Goal: Information Seeking & Learning: Learn about a topic

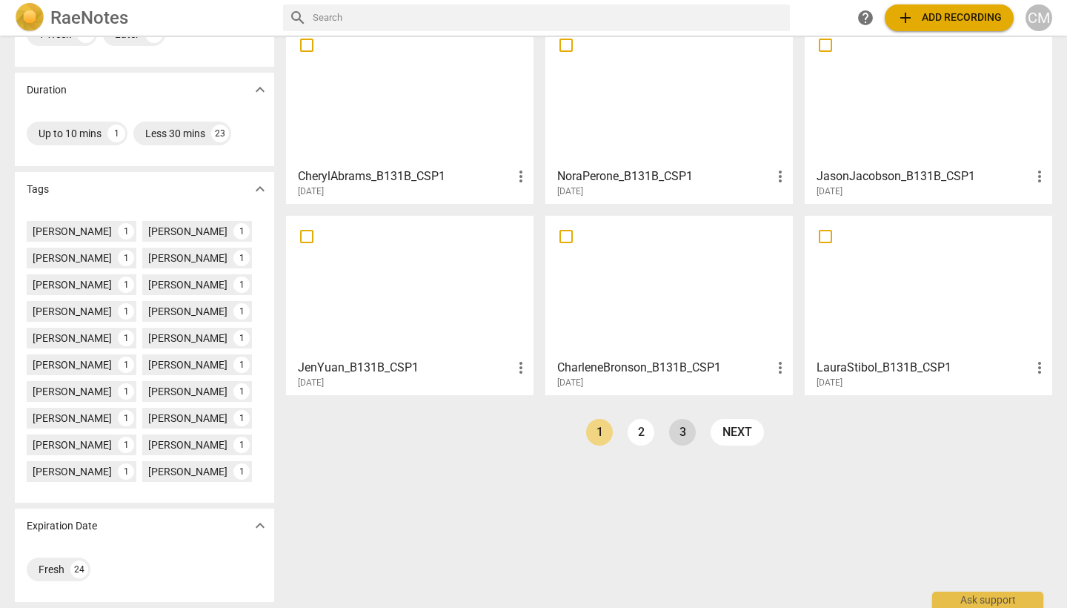
scroll to position [273, 0]
click at [679, 437] on link "3" at bounding box center [682, 432] width 27 height 27
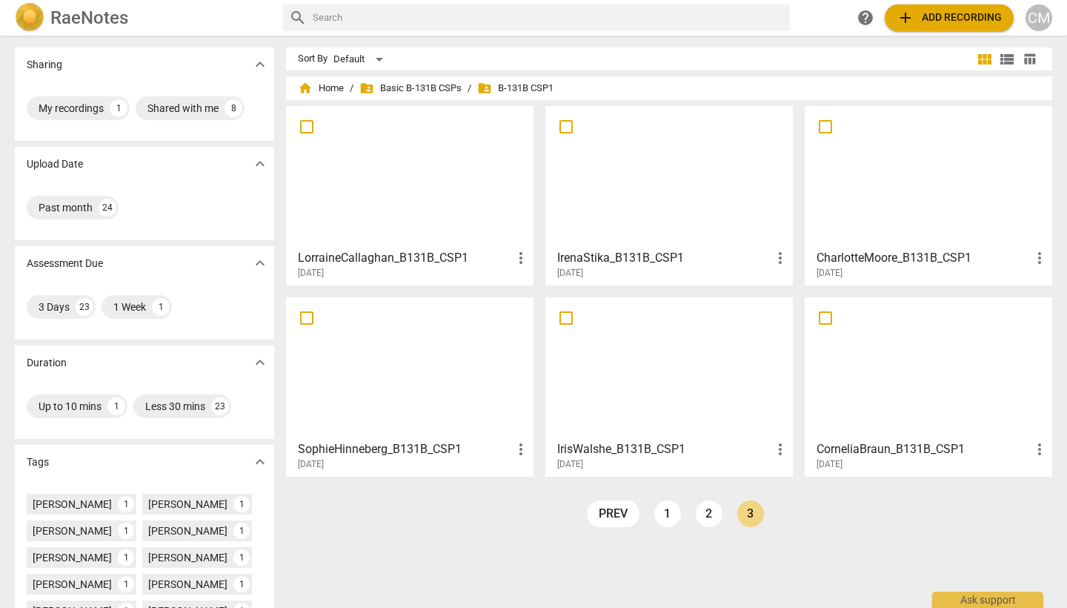
click at [871, 450] on h3 "CorneliaBraun_B131B_CSP1" at bounding box center [923, 449] width 214 height 18
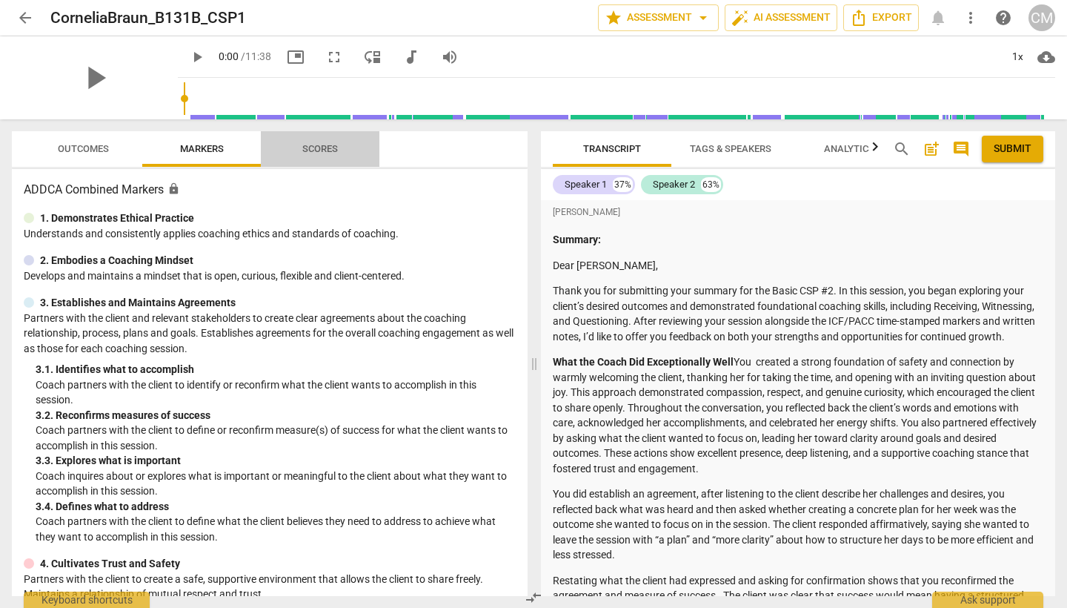
click at [330, 139] on span "Scores" at bounding box center [319, 149] width 71 height 20
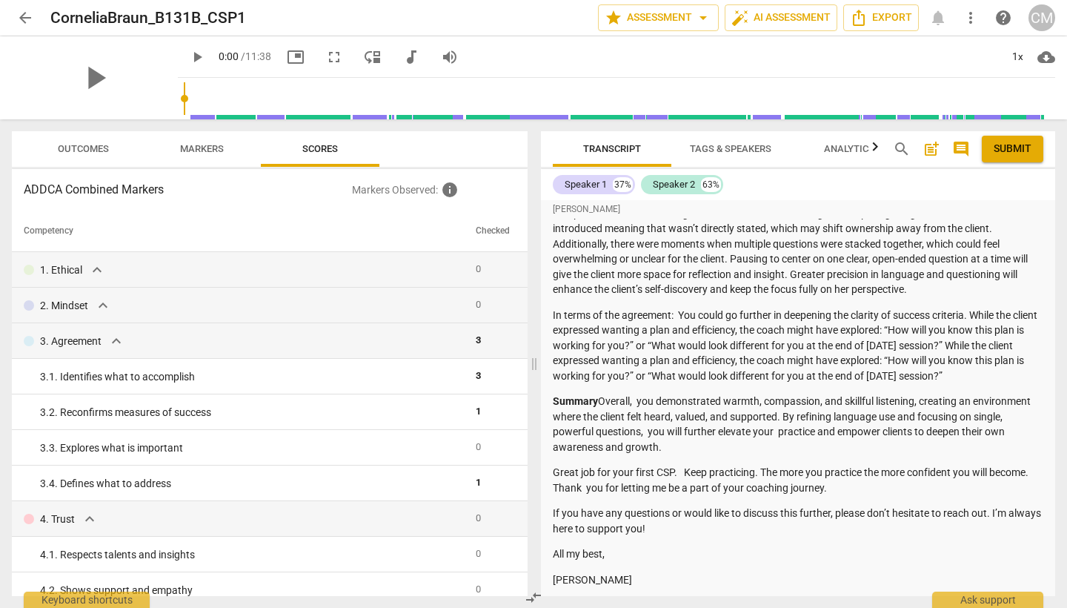
scroll to position [473, 0]
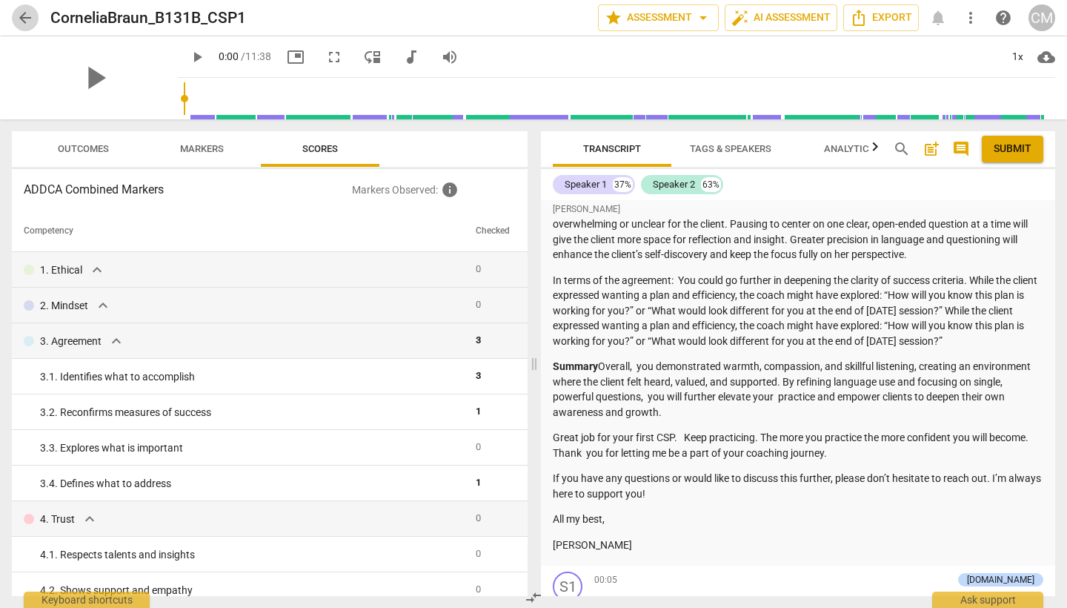
click at [27, 21] on span "arrow_back" at bounding box center [25, 18] width 18 height 18
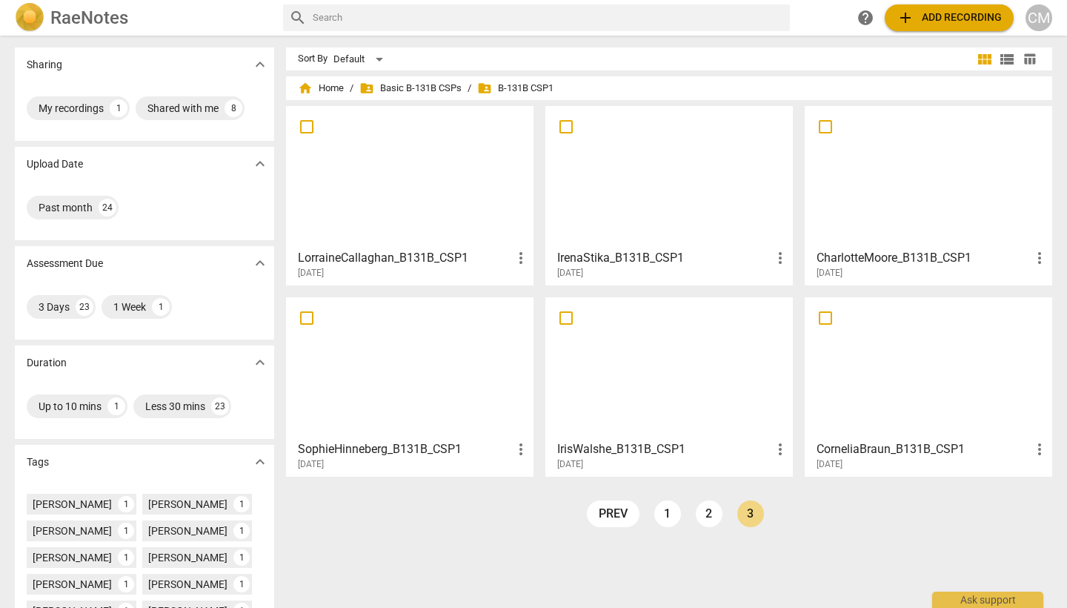
click at [622, 442] on h3 "IrisWalshe_B131B_CSP1" at bounding box center [664, 449] width 214 height 18
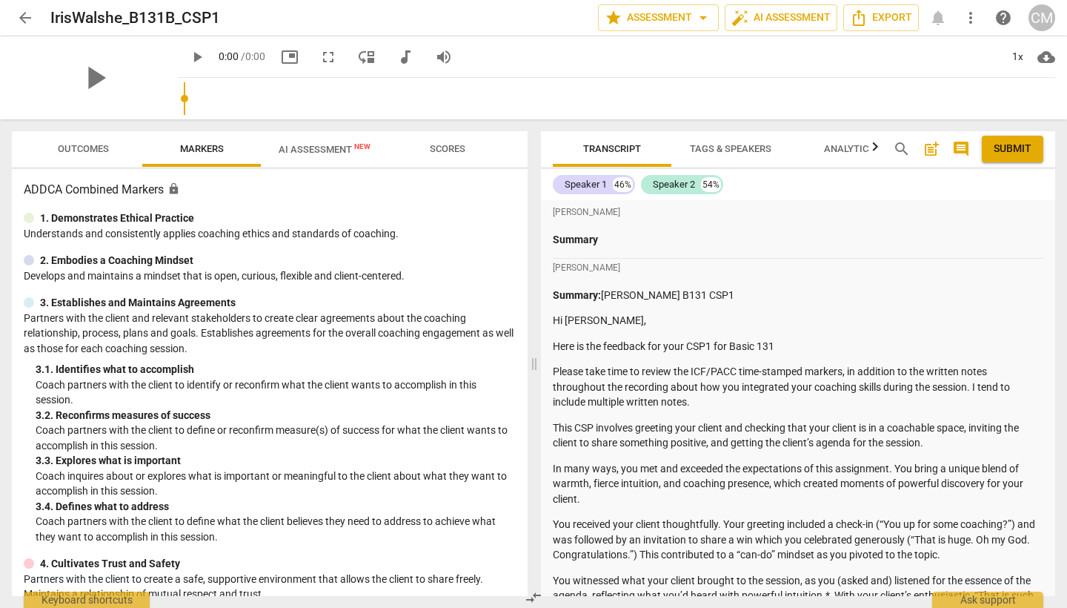
click at [453, 152] on span "Scores" at bounding box center [448, 148] width 36 height 11
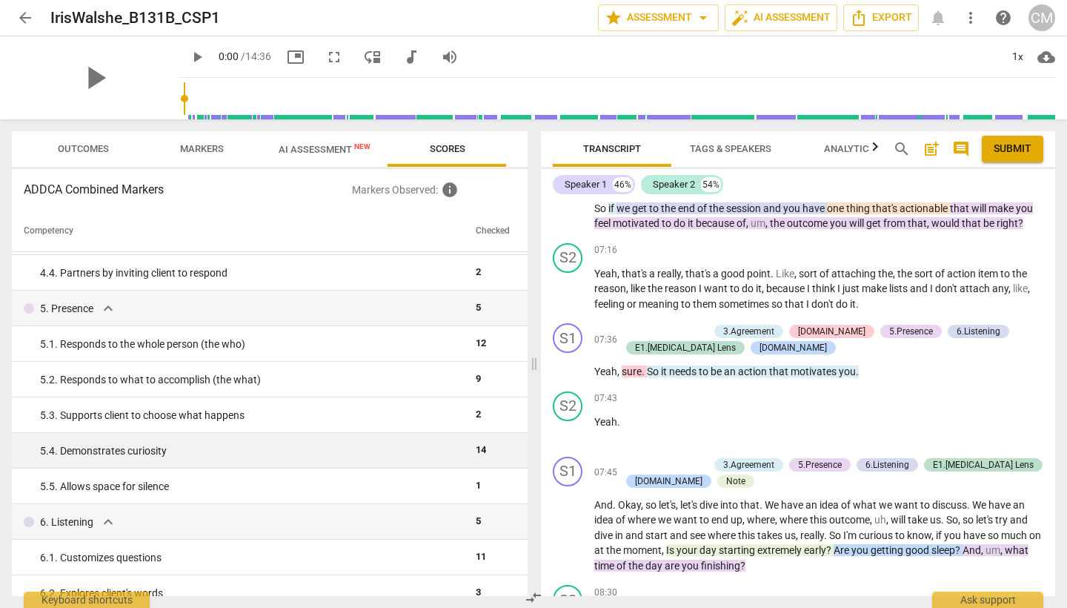
scroll to position [387, 0]
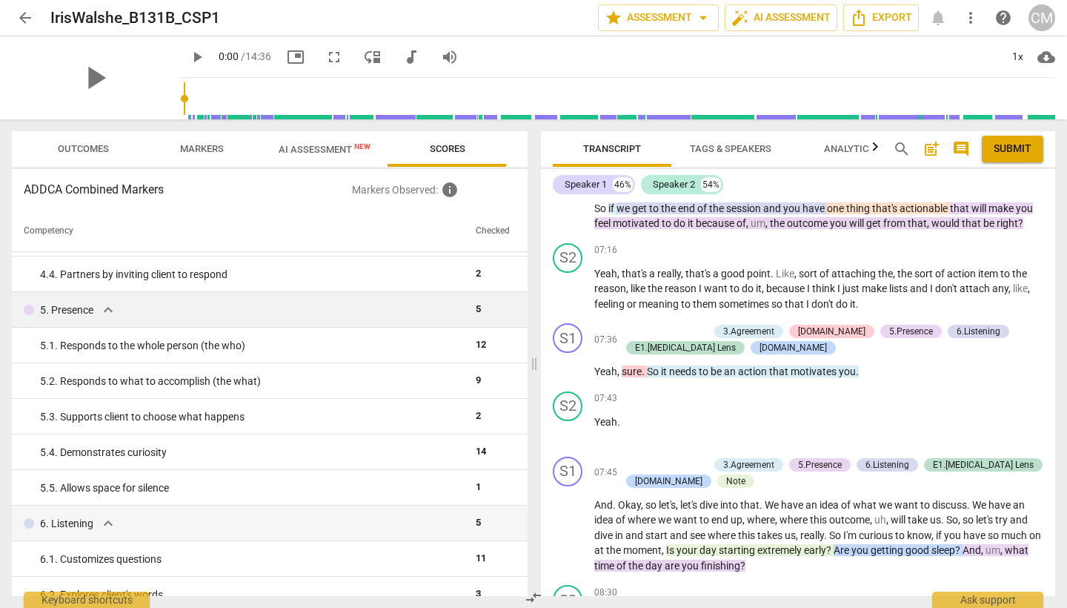
click at [102, 305] on span "expand_more" at bounding box center [108, 310] width 18 height 18
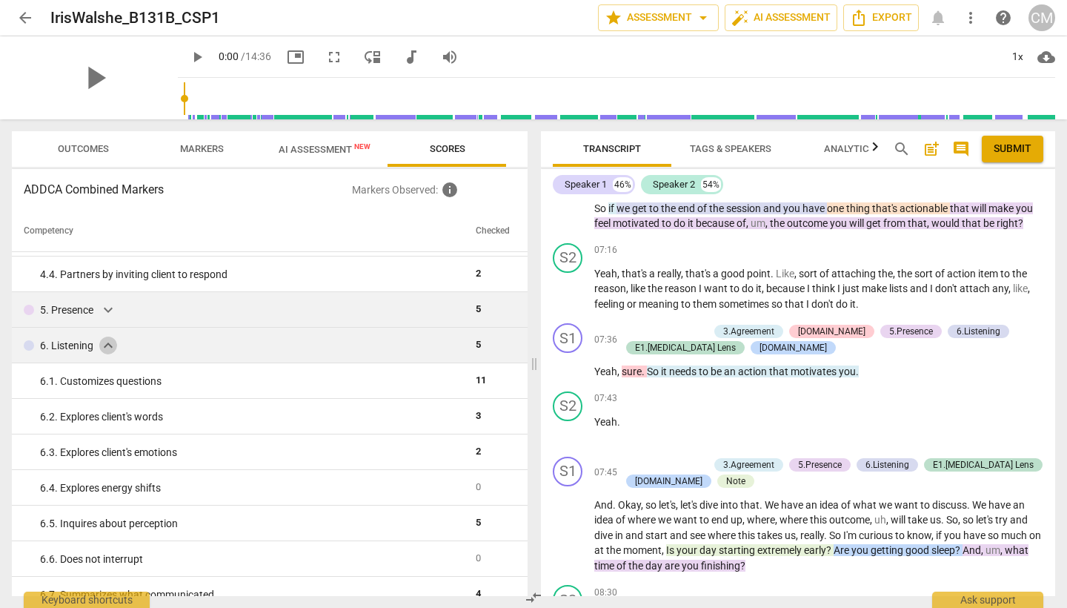
click at [100, 345] on span "expand_more" at bounding box center [108, 345] width 18 height 18
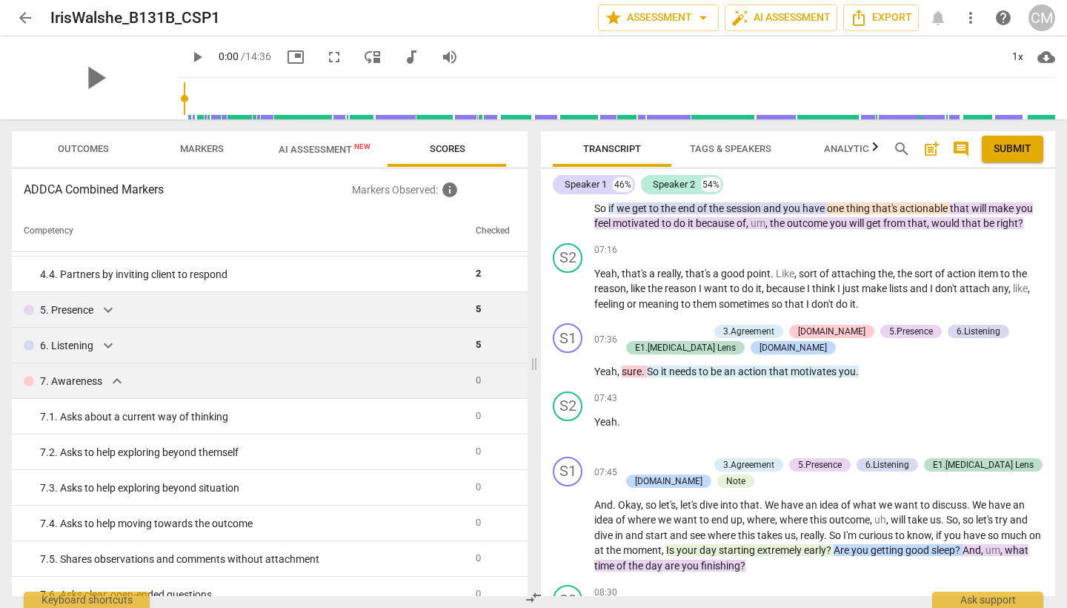
click at [110, 384] on span "expand_more" at bounding box center [117, 381] width 18 height 18
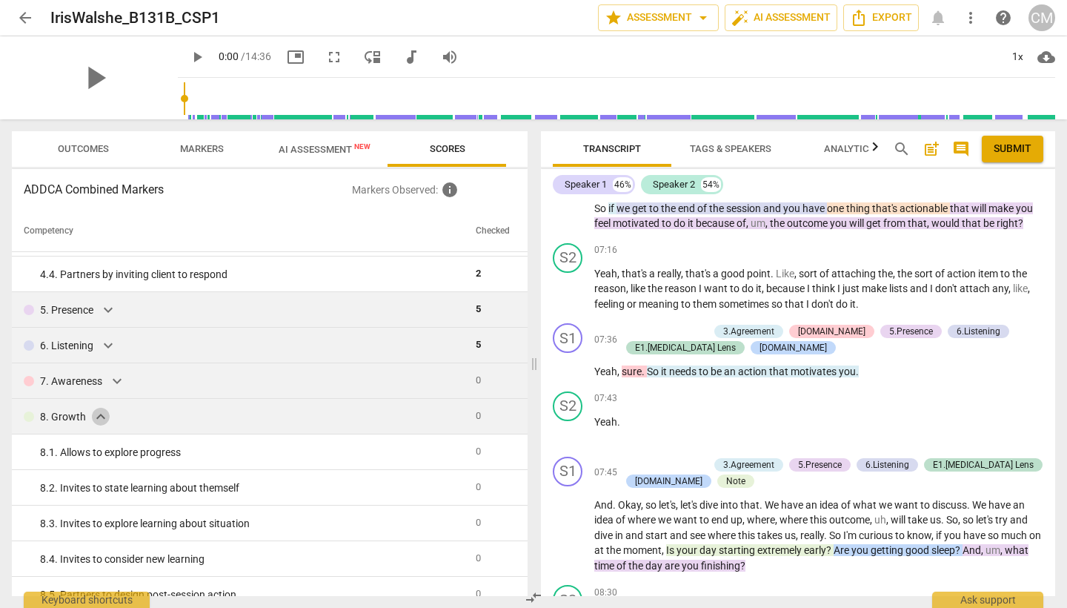
click at [95, 422] on span "expand_more" at bounding box center [101, 416] width 18 height 18
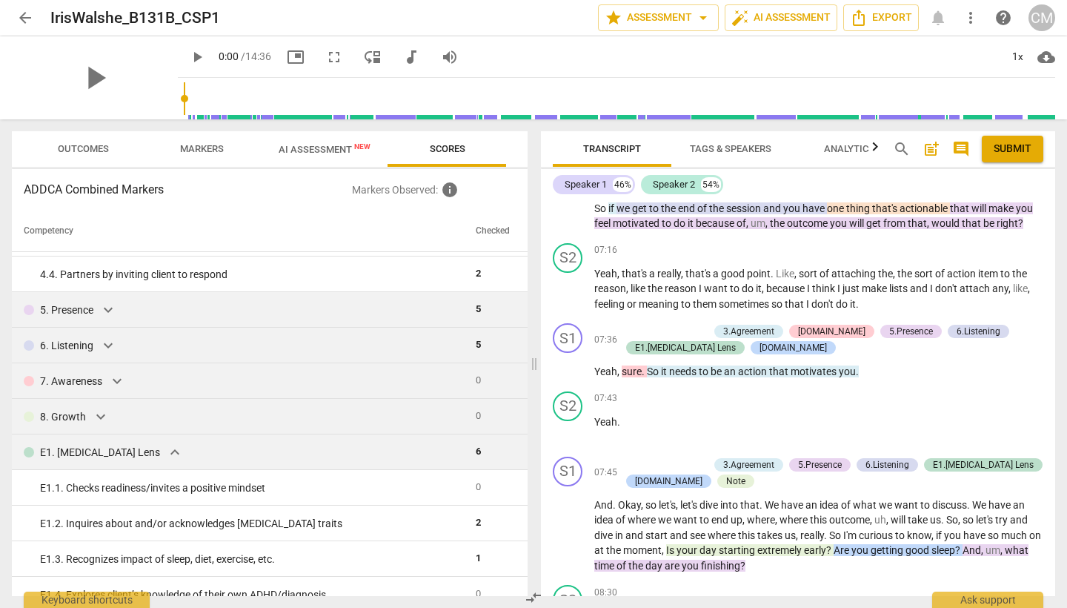
click at [166, 453] on span "expand_more" at bounding box center [175, 452] width 18 height 18
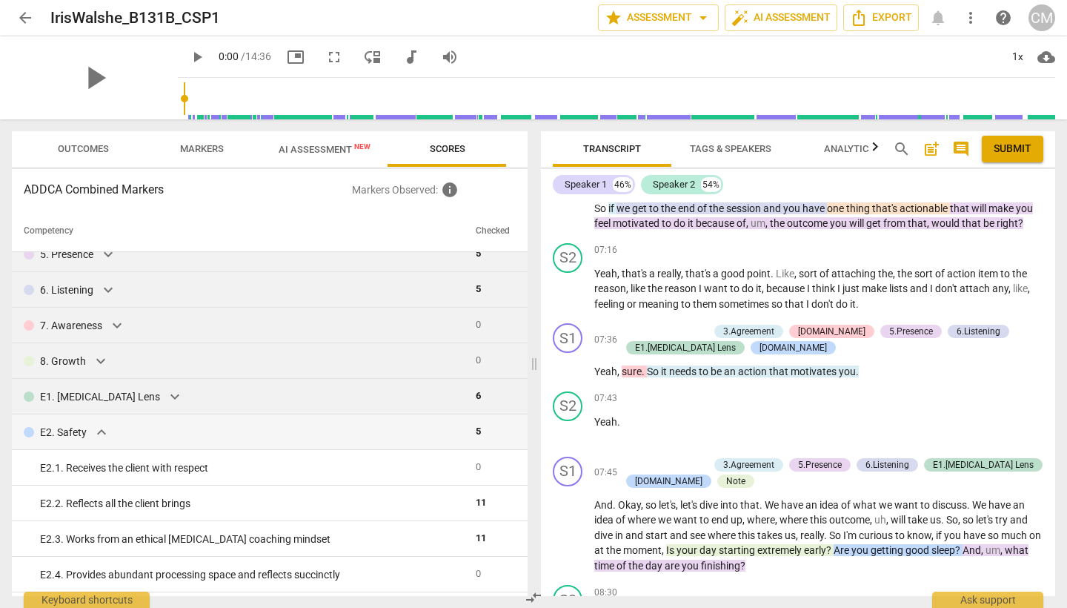
scroll to position [467, 0]
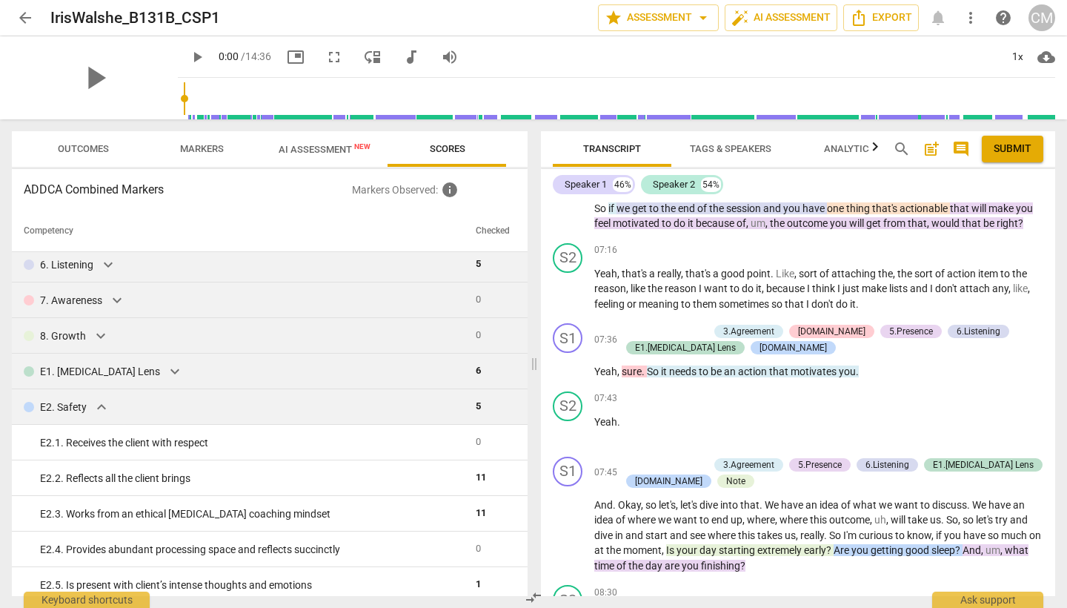
click at [102, 410] on span "expand_more" at bounding box center [102, 407] width 18 height 18
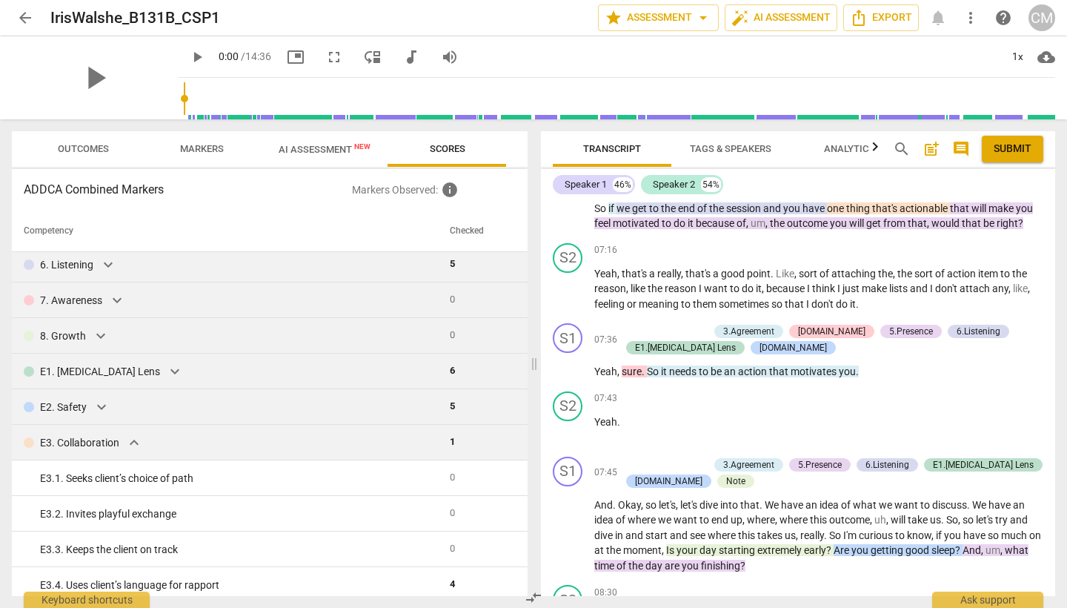
click at [126, 445] on span "expand_more" at bounding box center [134, 442] width 18 height 18
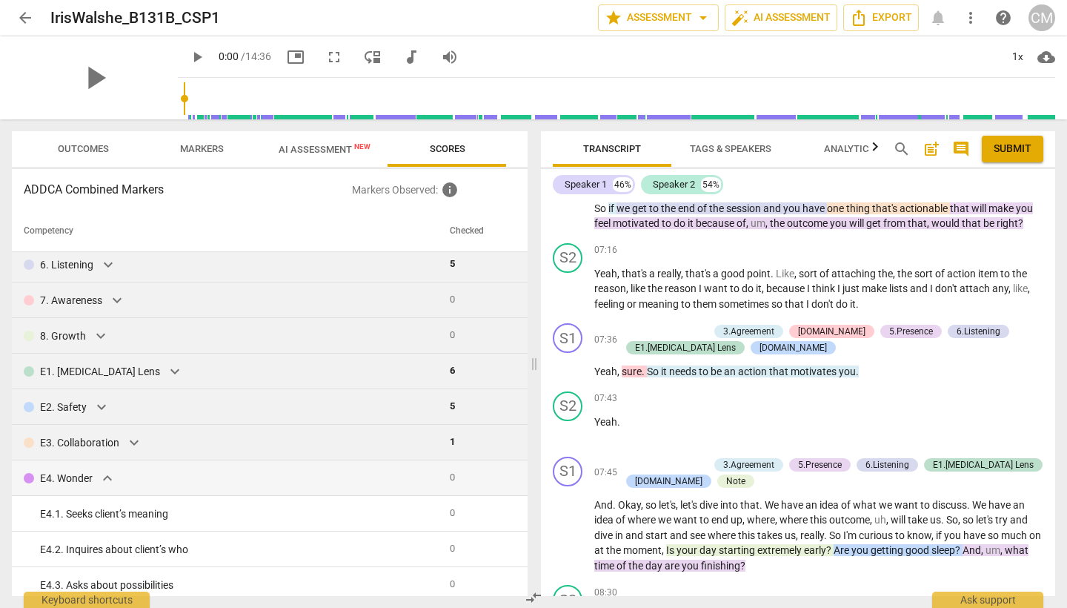
scroll to position [520, 0]
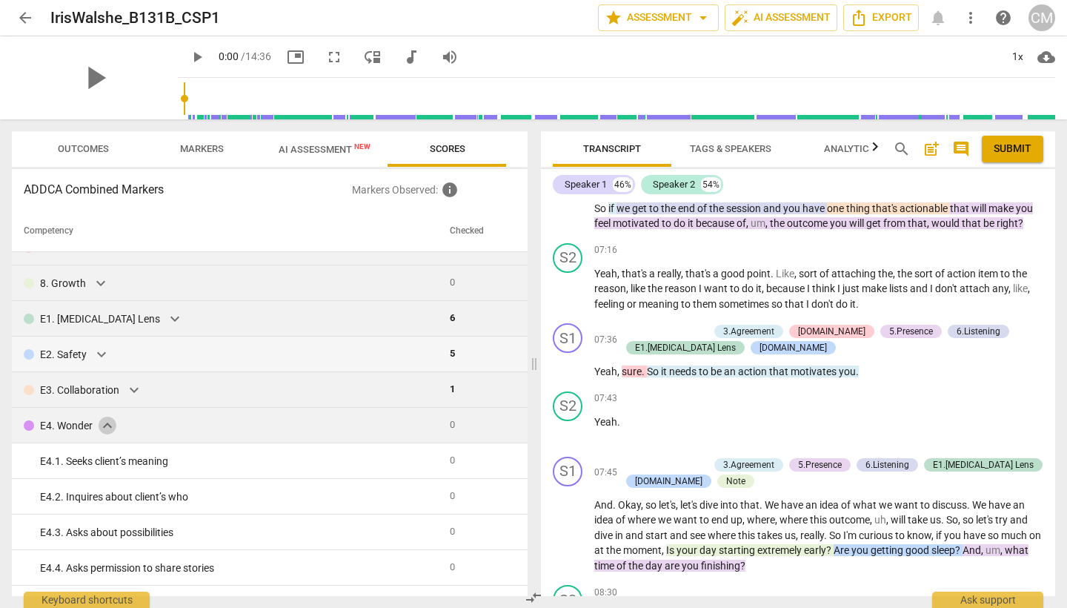
click at [101, 428] on span "expand_more" at bounding box center [108, 425] width 18 height 18
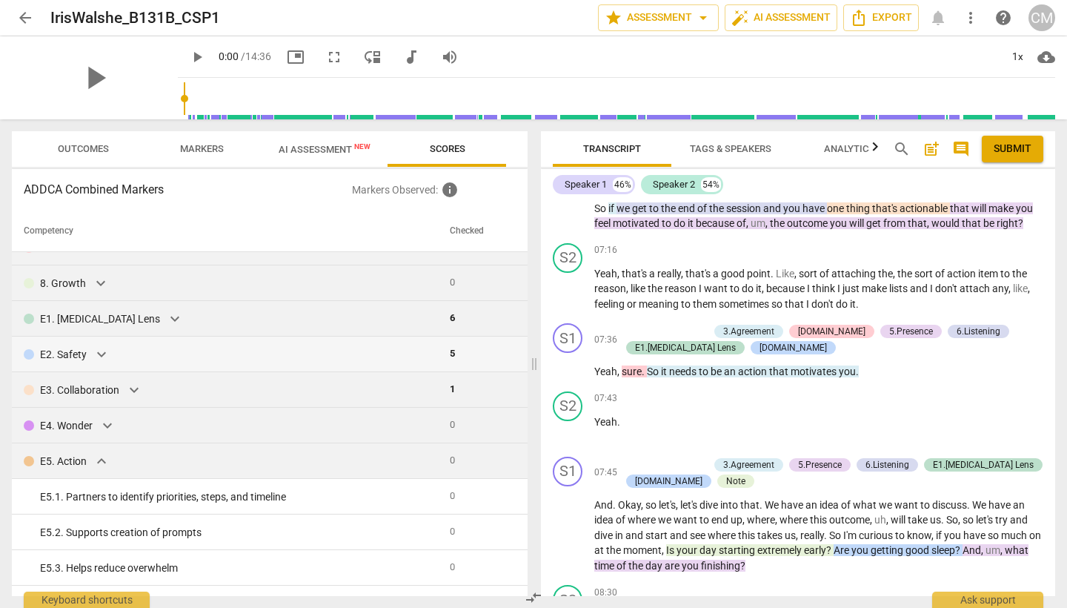
click at [91, 463] on div "E5. Action expand_more" at bounding box center [231, 461] width 414 height 18
click at [97, 461] on span "expand_more" at bounding box center [102, 461] width 18 height 18
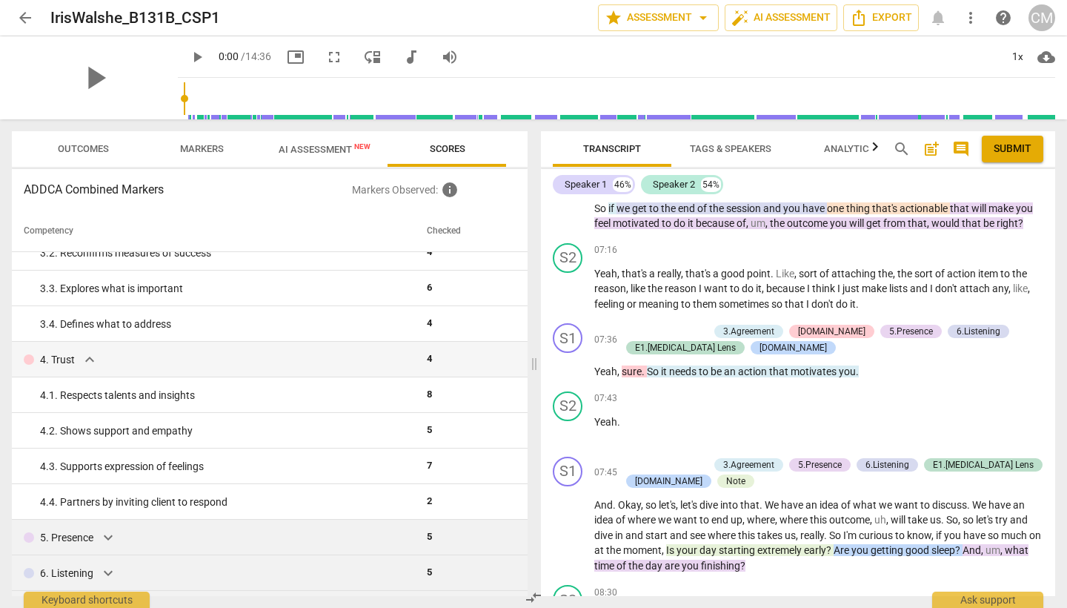
scroll to position [164, 0]
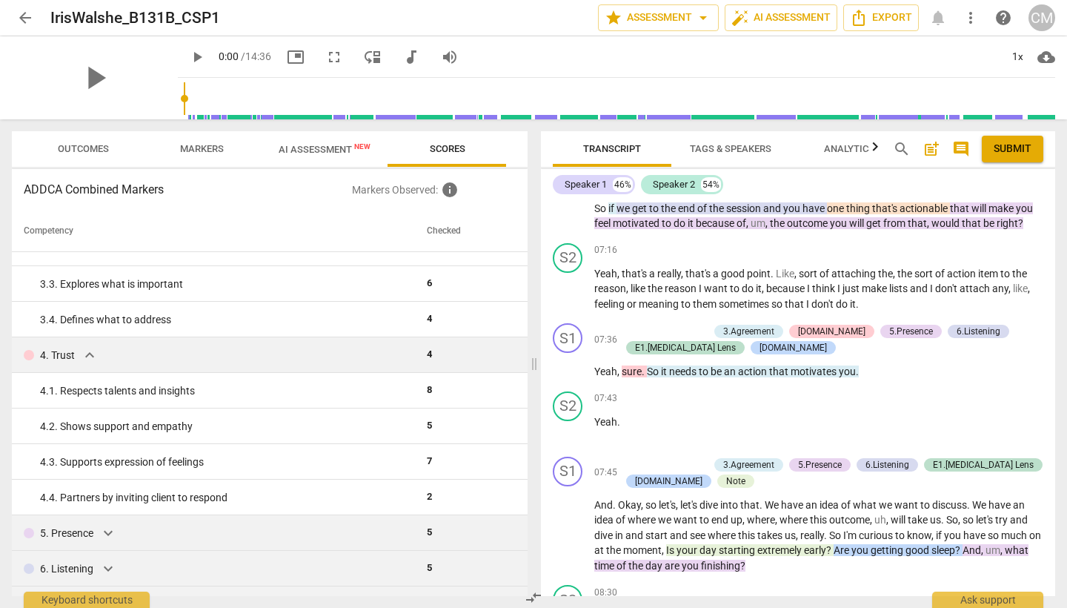
click at [91, 356] on span "expand_more" at bounding box center [90, 355] width 18 height 18
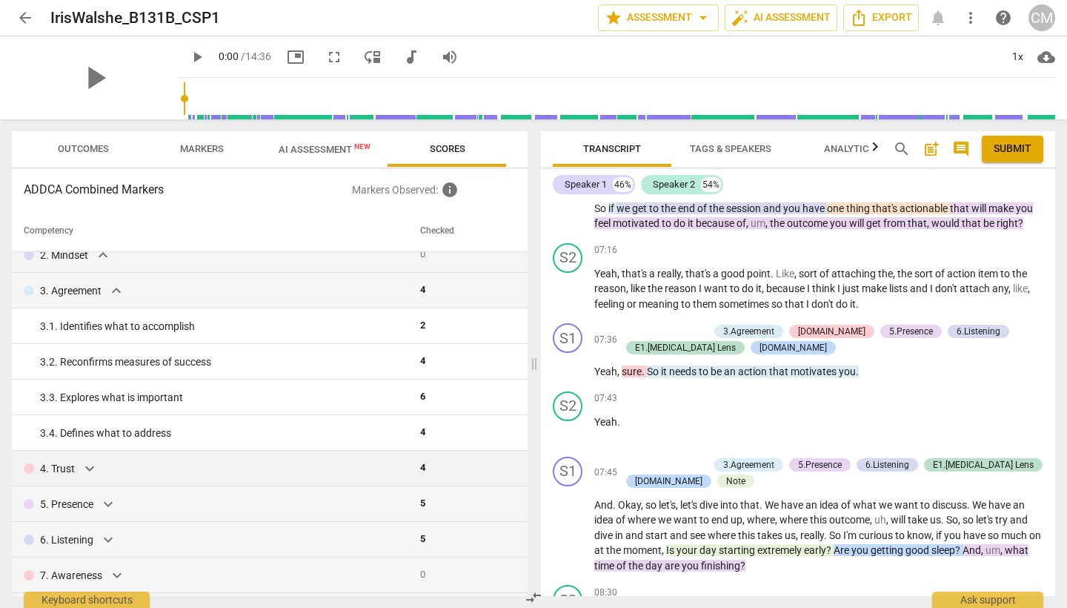
scroll to position [49, 0]
click at [112, 293] on span "expand_more" at bounding box center [116, 292] width 18 height 18
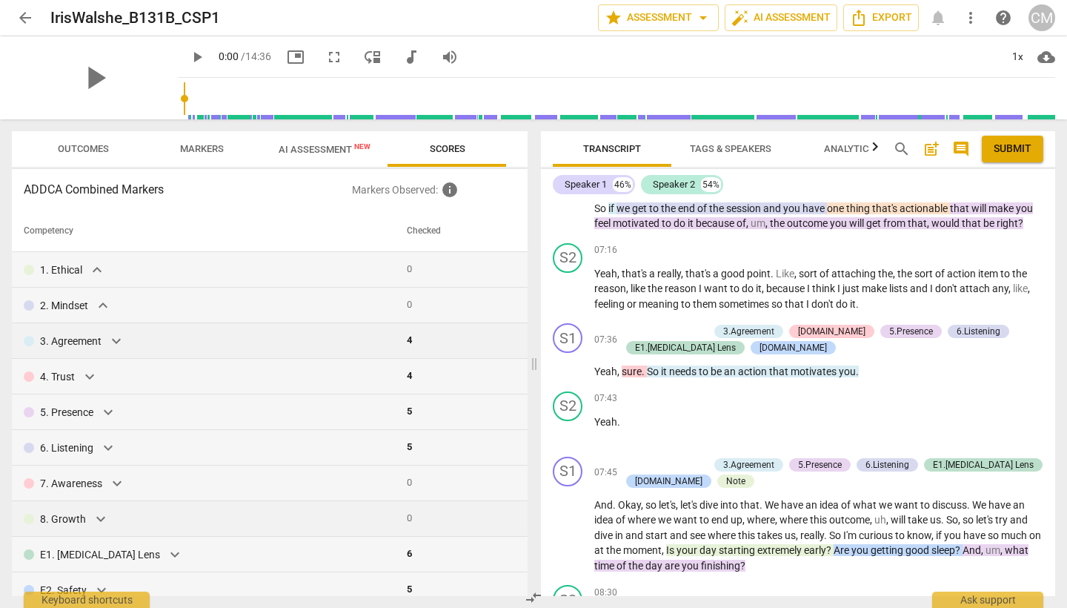
scroll to position [0, 0]
click at [27, 14] on span "arrow_back" at bounding box center [25, 18] width 18 height 18
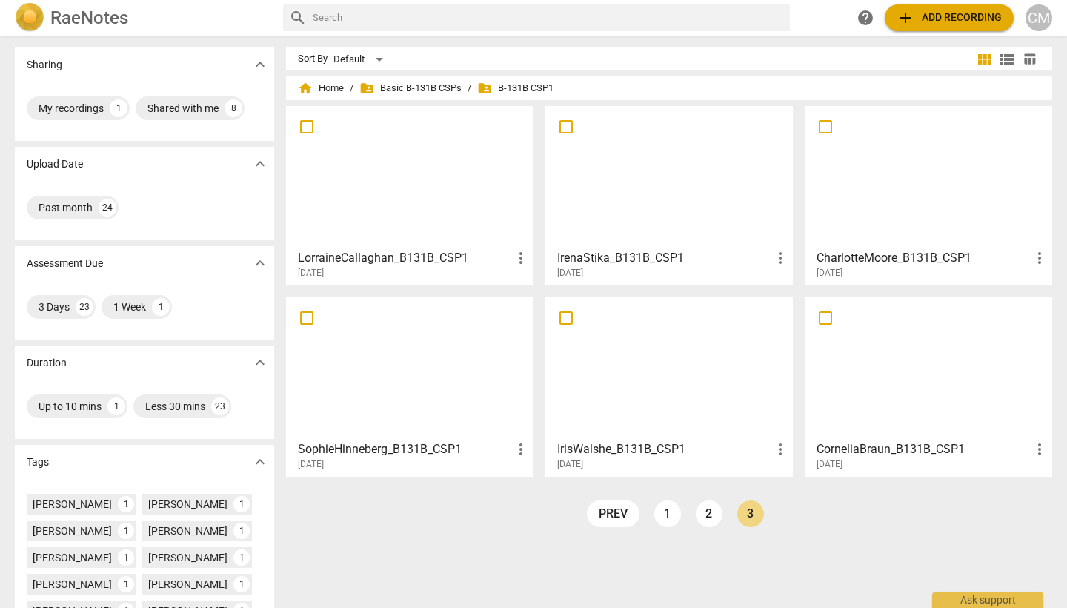
click at [373, 453] on h3 "SophieHinneberg_B131B_CSP1" at bounding box center [405, 449] width 214 height 18
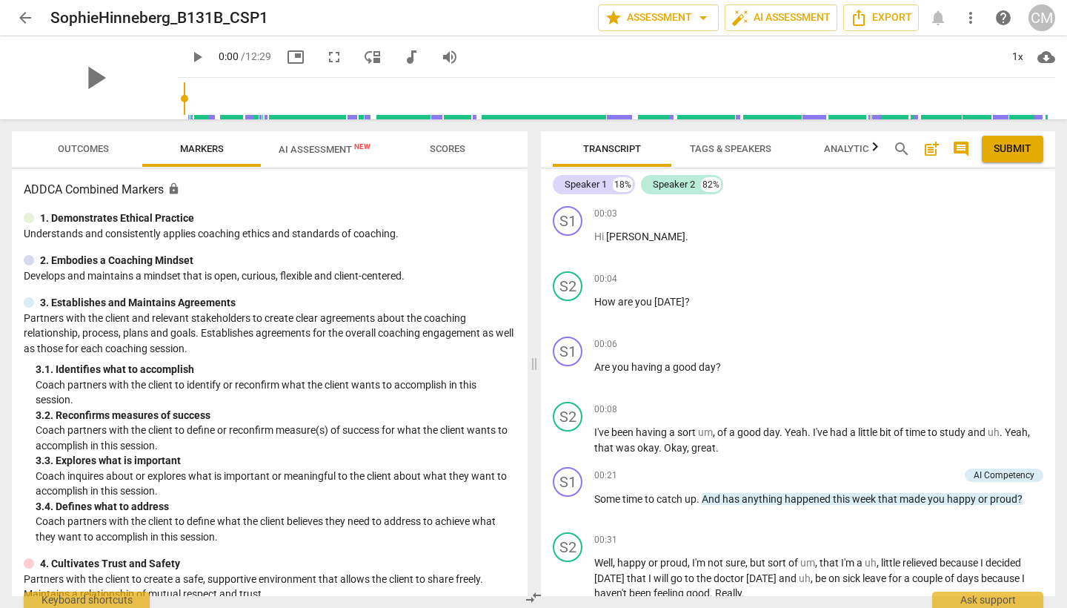
click at [446, 151] on span "Scores" at bounding box center [448, 148] width 36 height 11
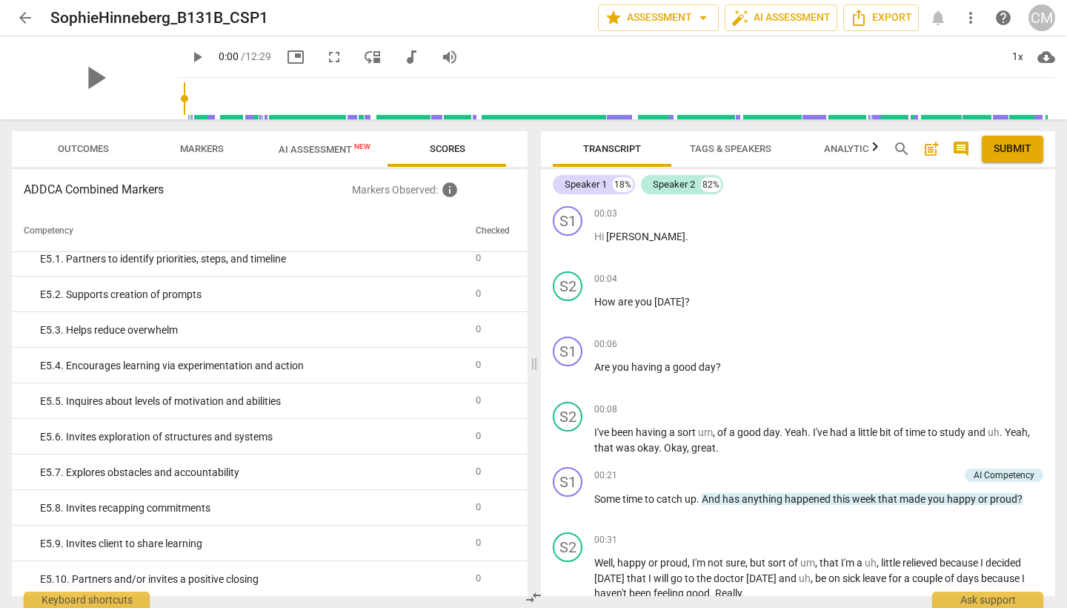
click at [319, 152] on span "AI Assessment New" at bounding box center [325, 149] width 92 height 11
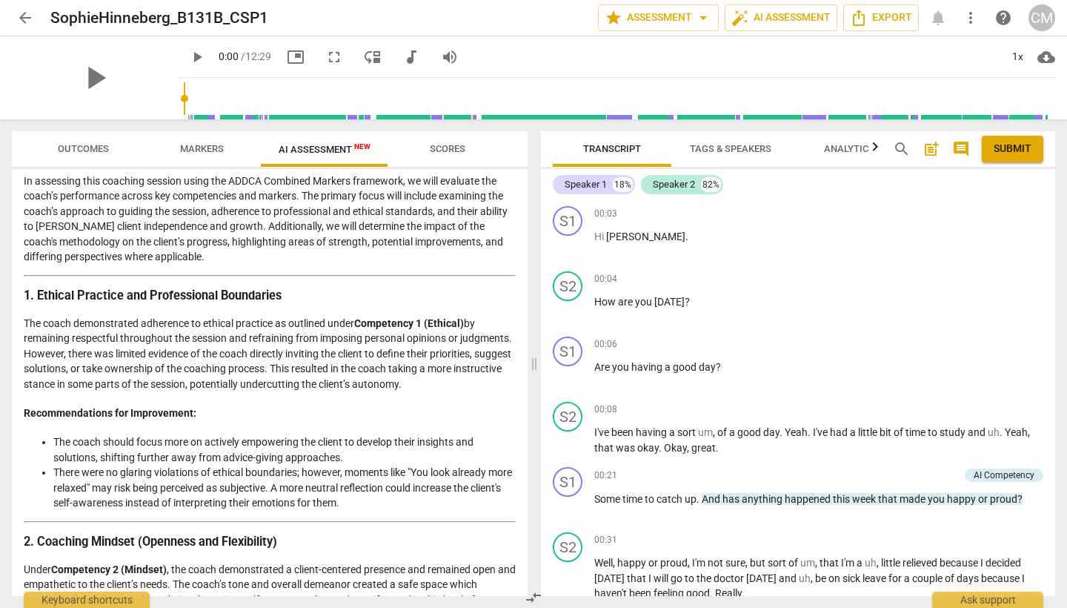
scroll to position [100, 0]
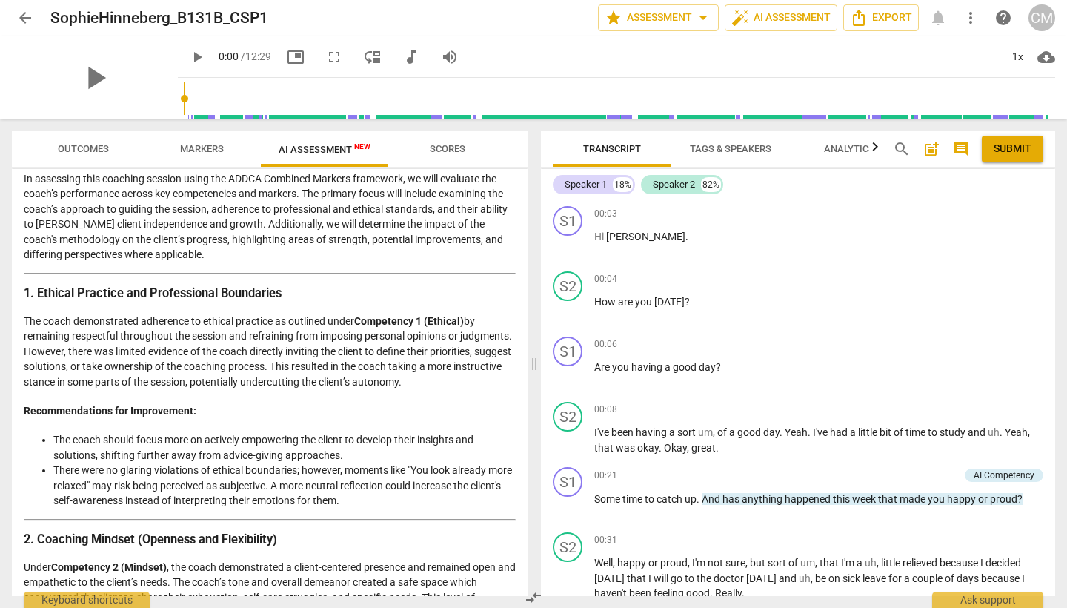
click at [24, 11] on span "arrow_back" at bounding box center [25, 18] width 18 height 18
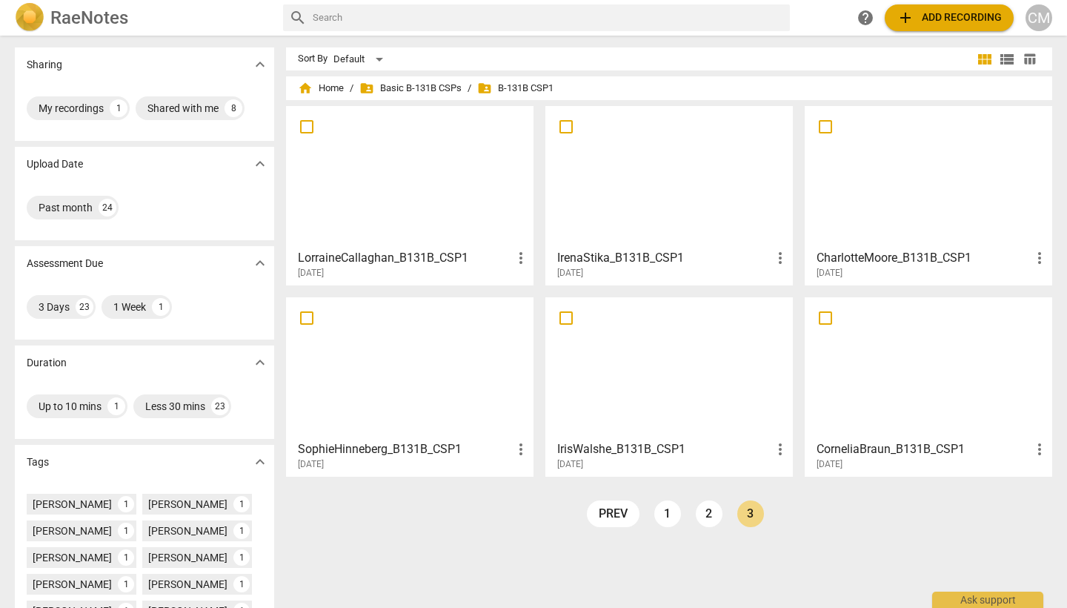
click at [839, 256] on h3 "CharlotteMoore_B131B_CSP1" at bounding box center [923, 258] width 214 height 18
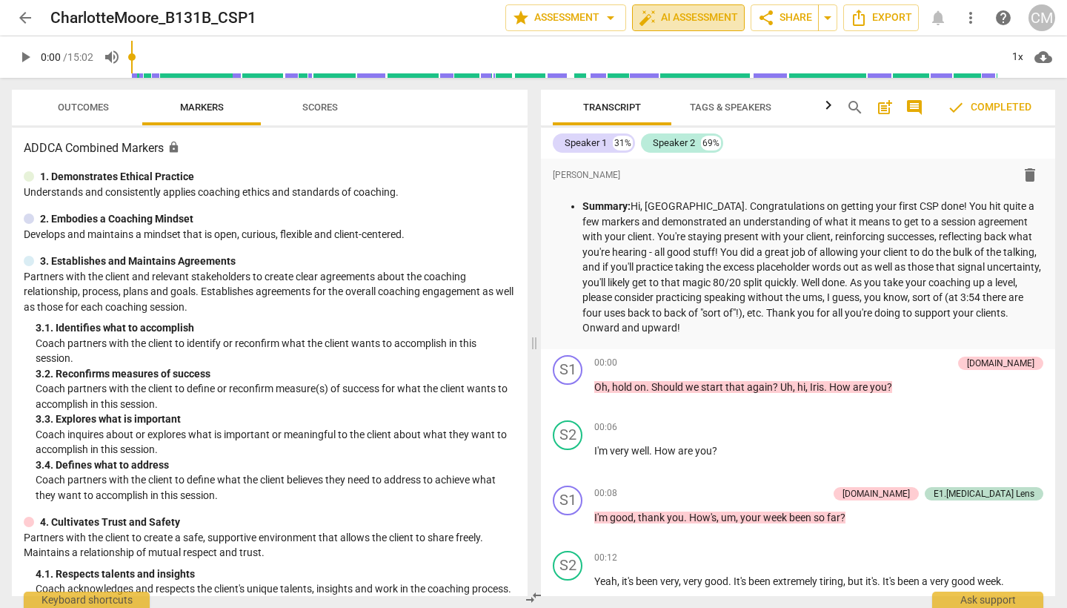
click at [686, 18] on span "auto_fix_high AI Assessment" at bounding box center [688, 18] width 99 height 18
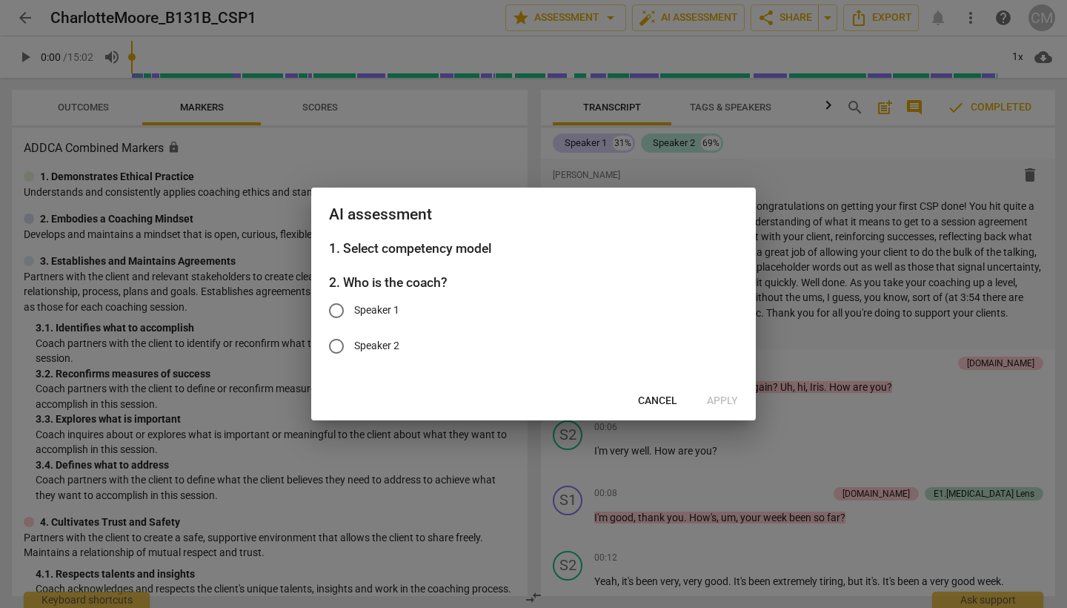
click at [376, 308] on span "Speaker 1" at bounding box center [376, 310] width 45 height 16
click at [354, 308] on input "Speaker 1" at bounding box center [337, 311] width 36 height 36
radio input "true"
click at [736, 399] on span "Apply" at bounding box center [722, 400] width 31 height 15
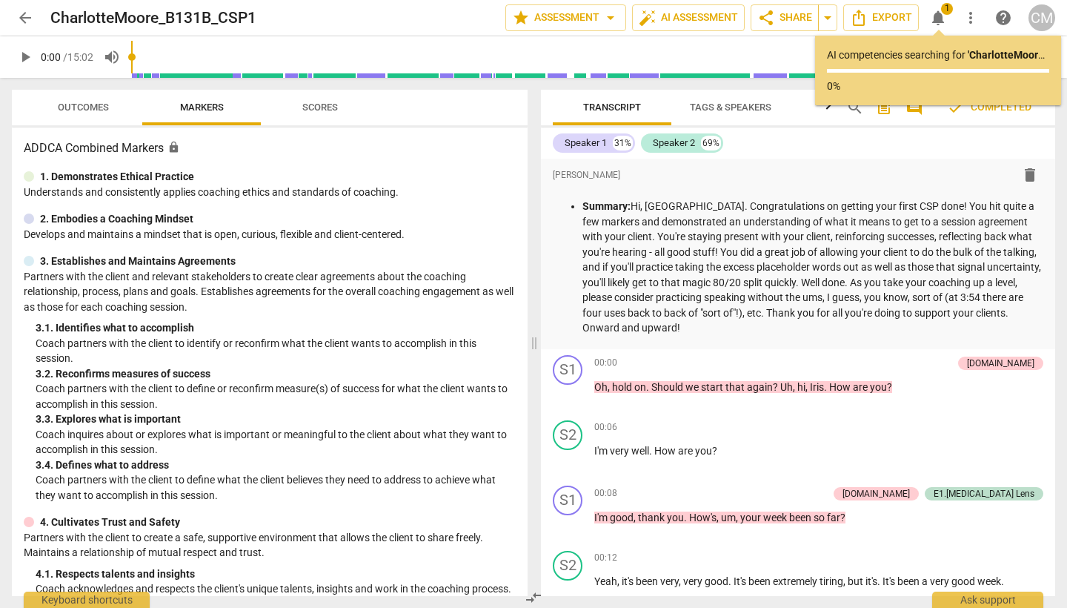
click at [322, 102] on span "Scores" at bounding box center [320, 107] width 36 height 11
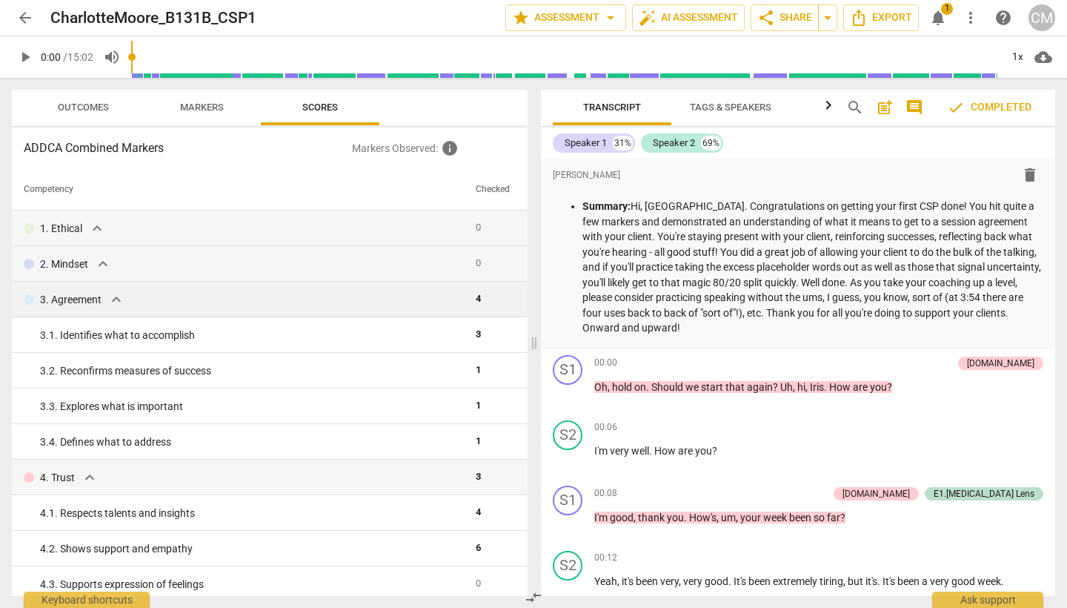
click at [113, 295] on span "expand_more" at bounding box center [116, 299] width 18 height 18
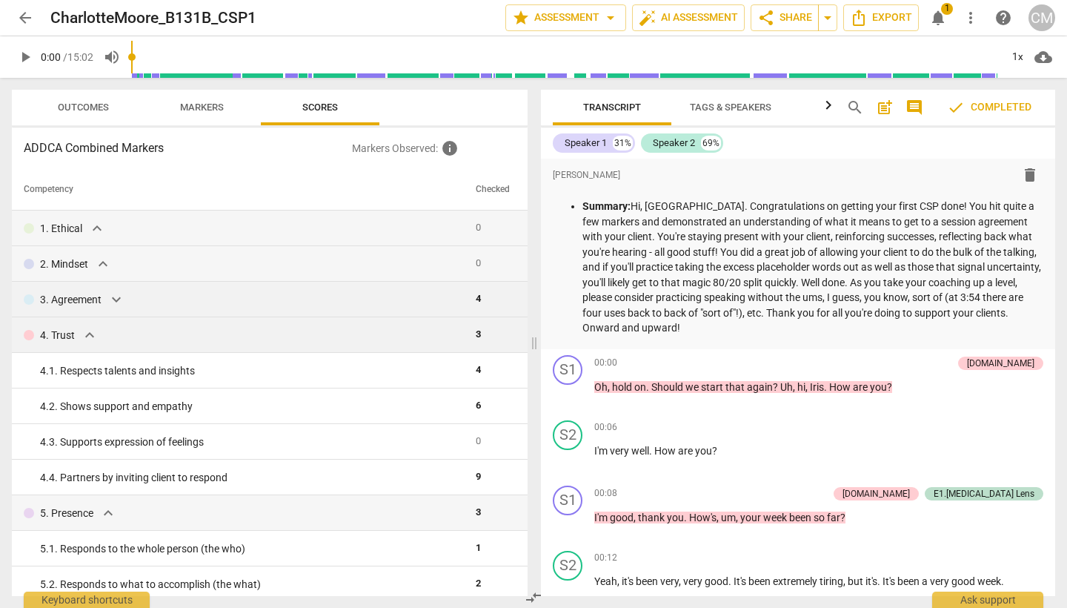
click at [82, 338] on span "expand_more" at bounding box center [90, 335] width 18 height 18
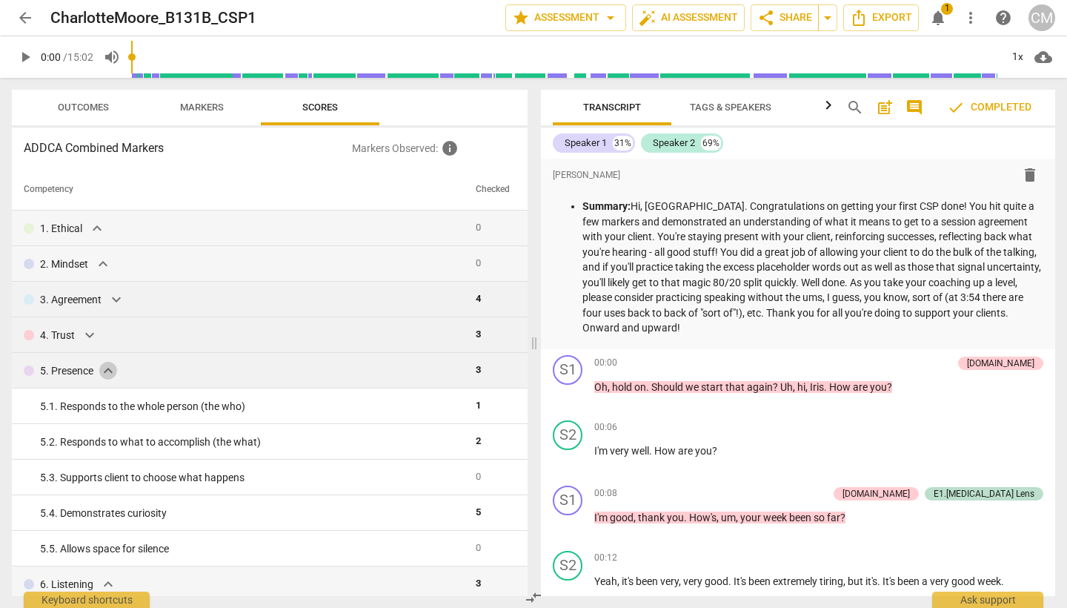
click at [111, 369] on span "expand_more" at bounding box center [108, 371] width 18 height 18
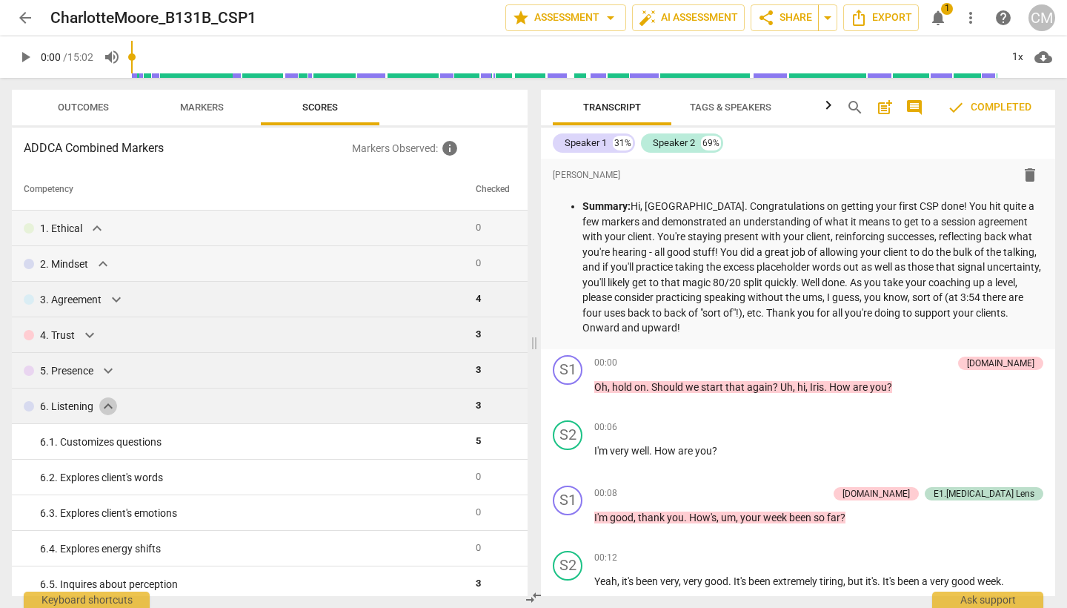
click at [110, 405] on span "expand_more" at bounding box center [108, 406] width 18 height 18
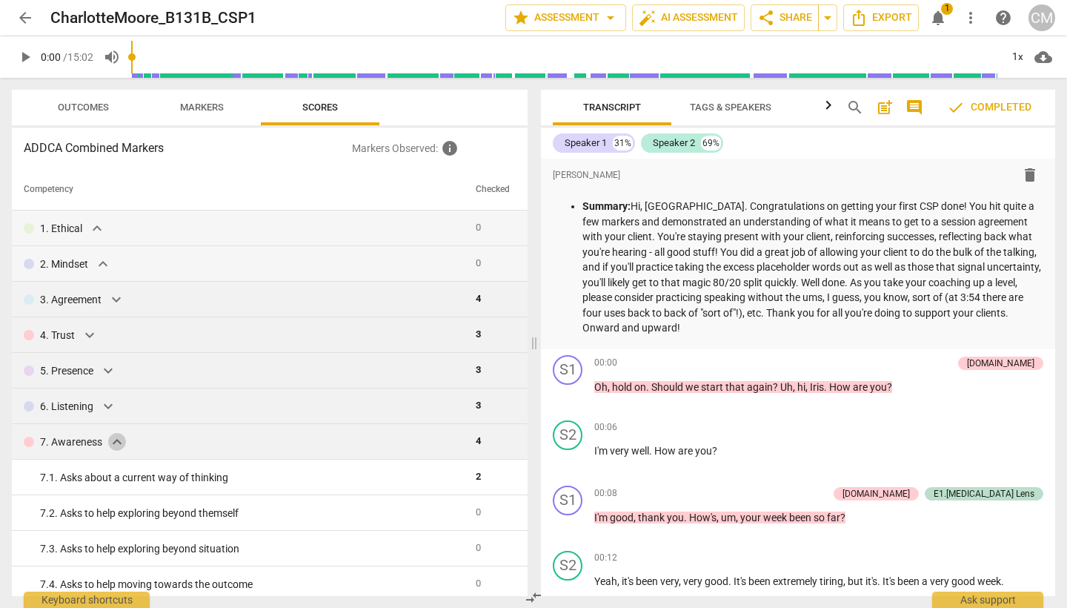
click at [112, 439] on span "expand_more" at bounding box center [117, 442] width 18 height 18
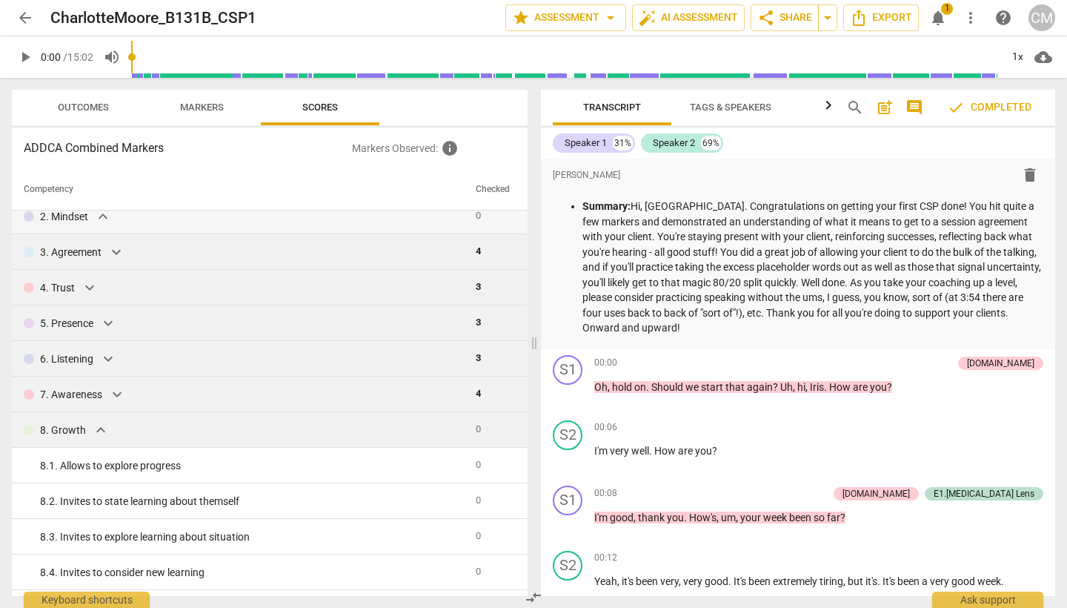
click at [103, 430] on span "expand_more" at bounding box center [101, 430] width 18 height 18
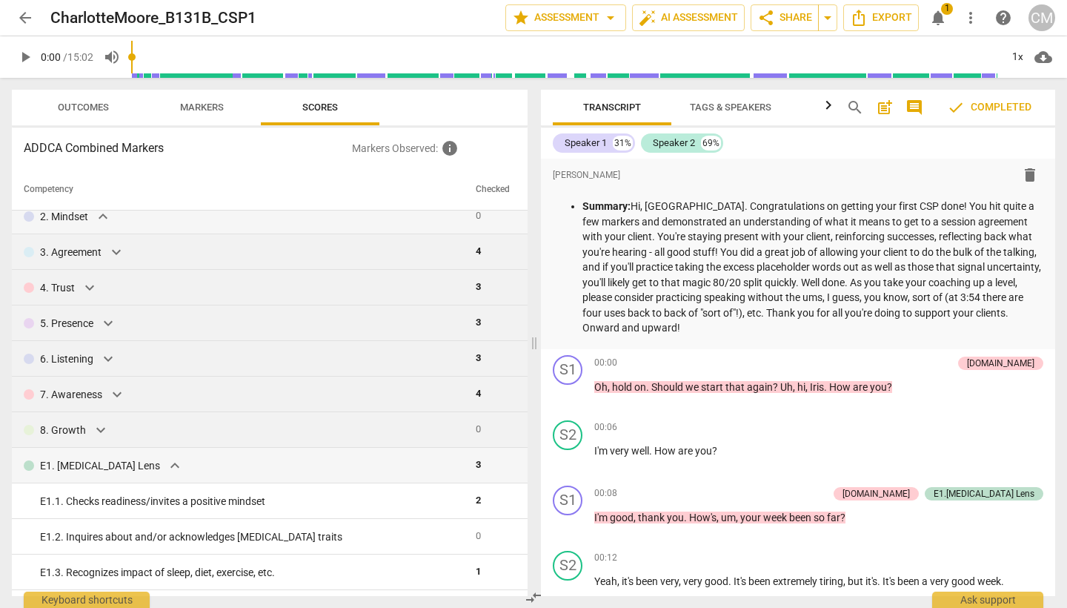
scroll to position [99, 0]
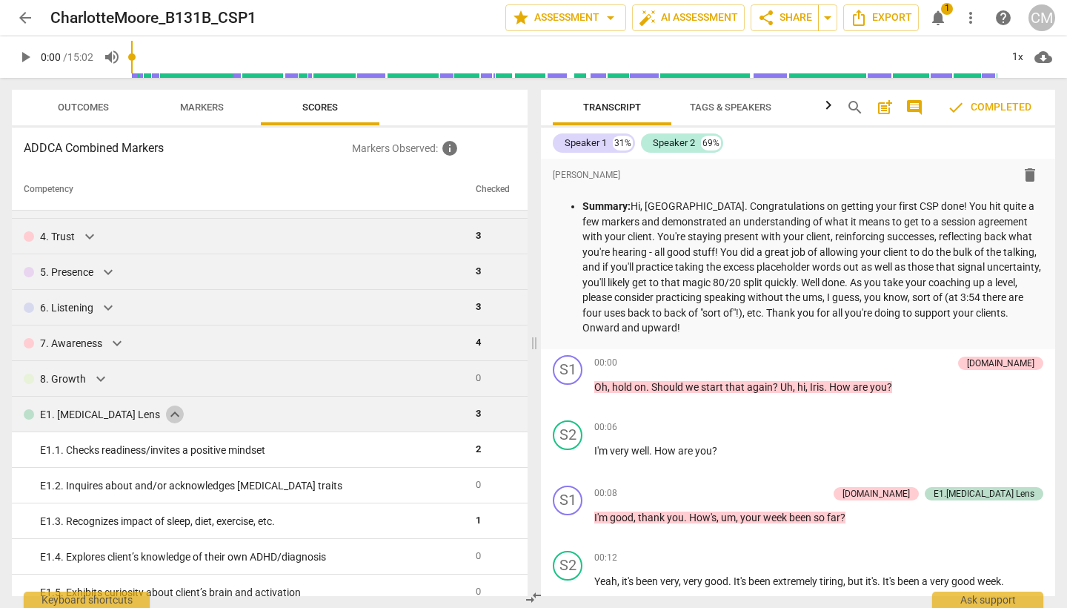
click at [166, 412] on span "expand_more" at bounding box center [175, 414] width 18 height 18
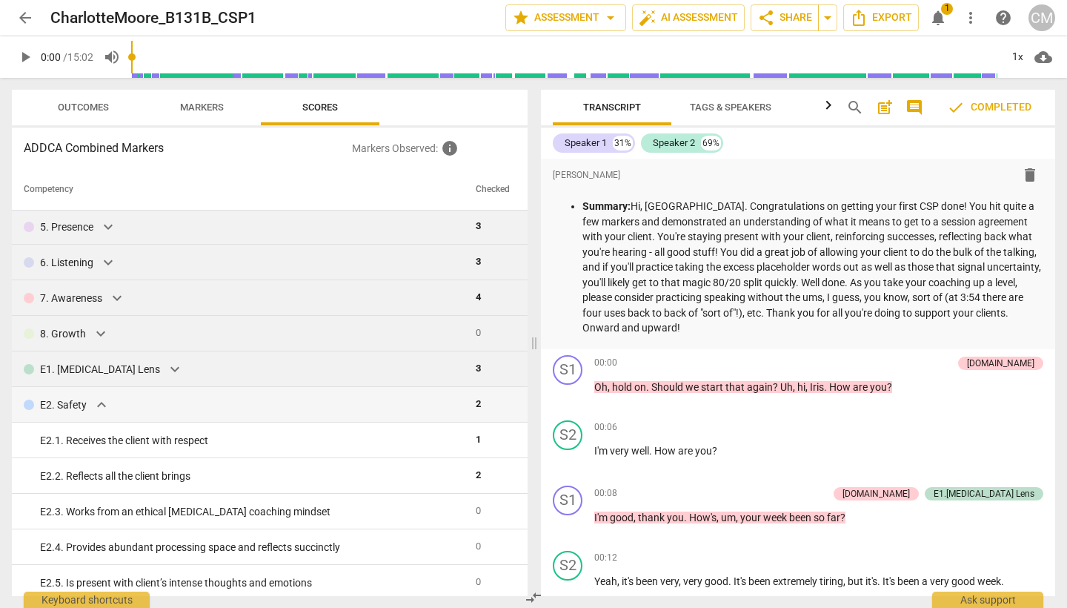
scroll to position [146, 0]
click at [104, 400] on span "expand_more" at bounding box center [102, 402] width 18 height 18
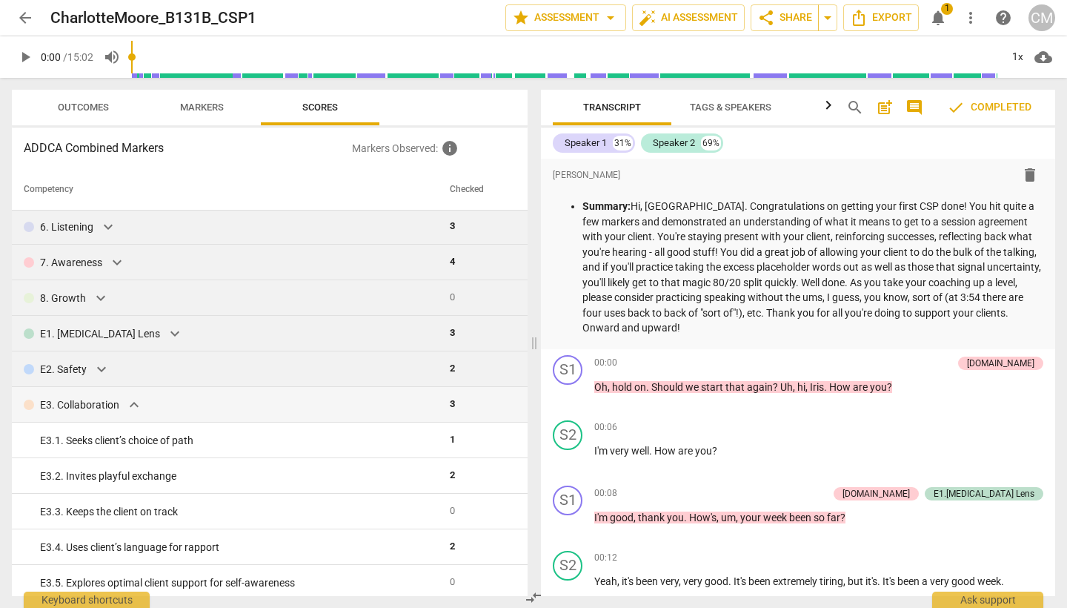
scroll to position [202, 0]
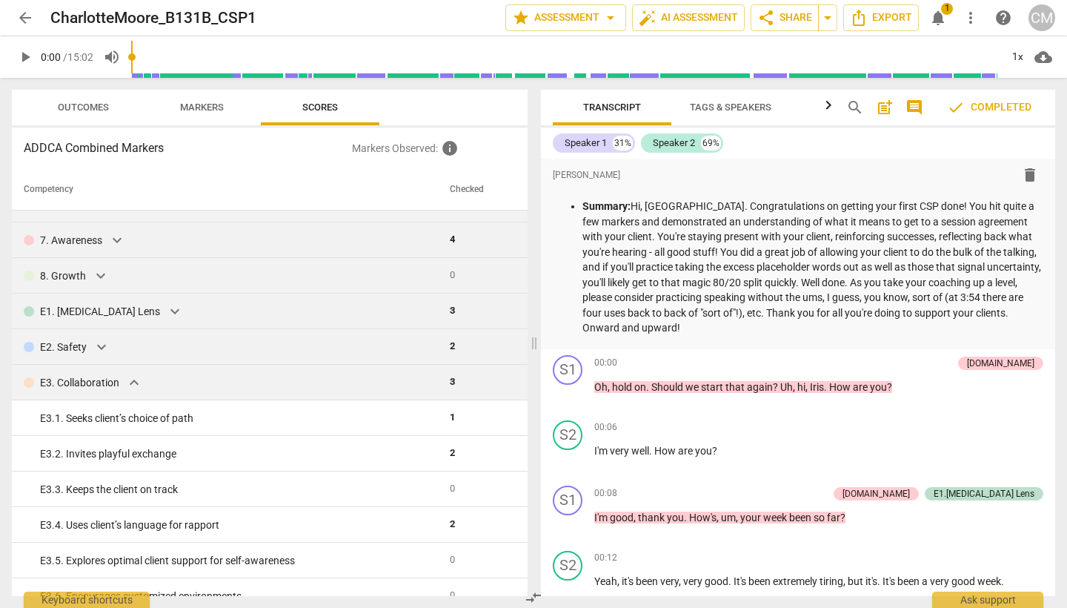
click at [130, 382] on span "expand_more" at bounding box center [134, 382] width 18 height 18
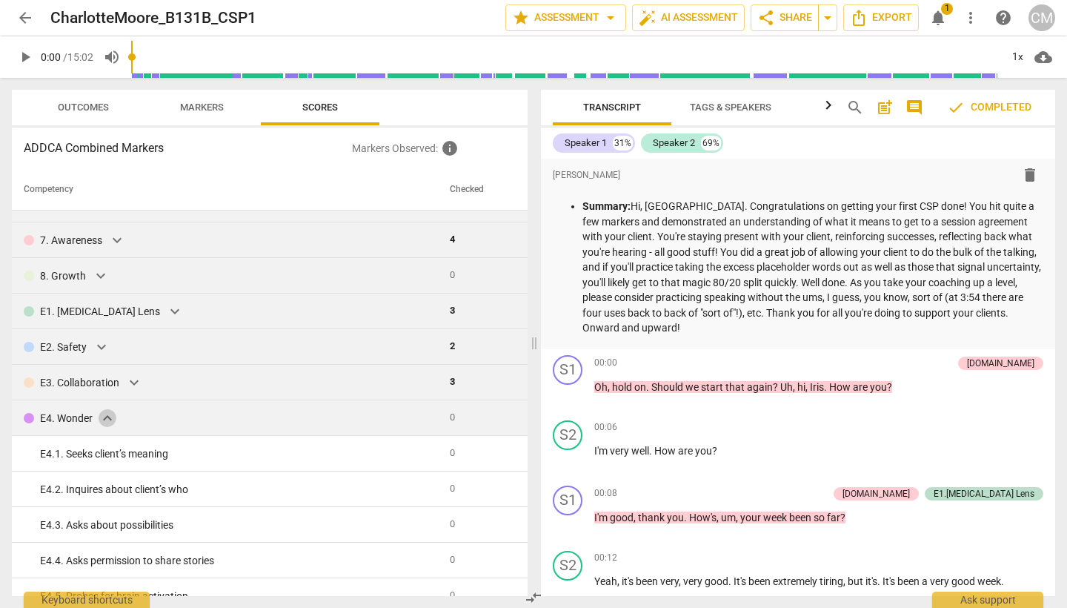
click at [105, 410] on span "expand_more" at bounding box center [108, 418] width 18 height 18
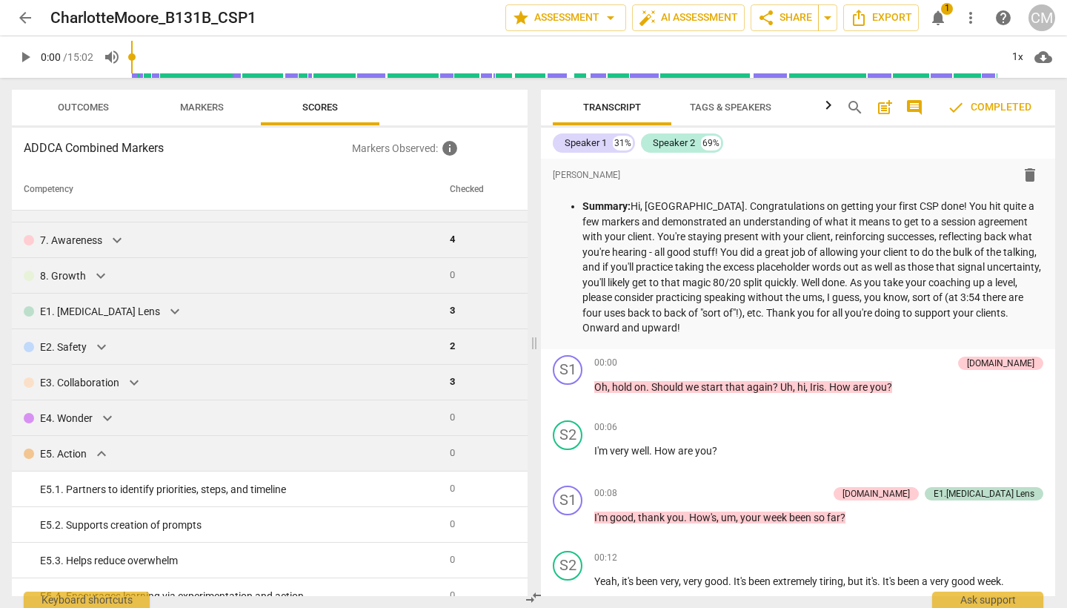
click at [97, 453] on span "expand_more" at bounding box center [102, 454] width 18 height 18
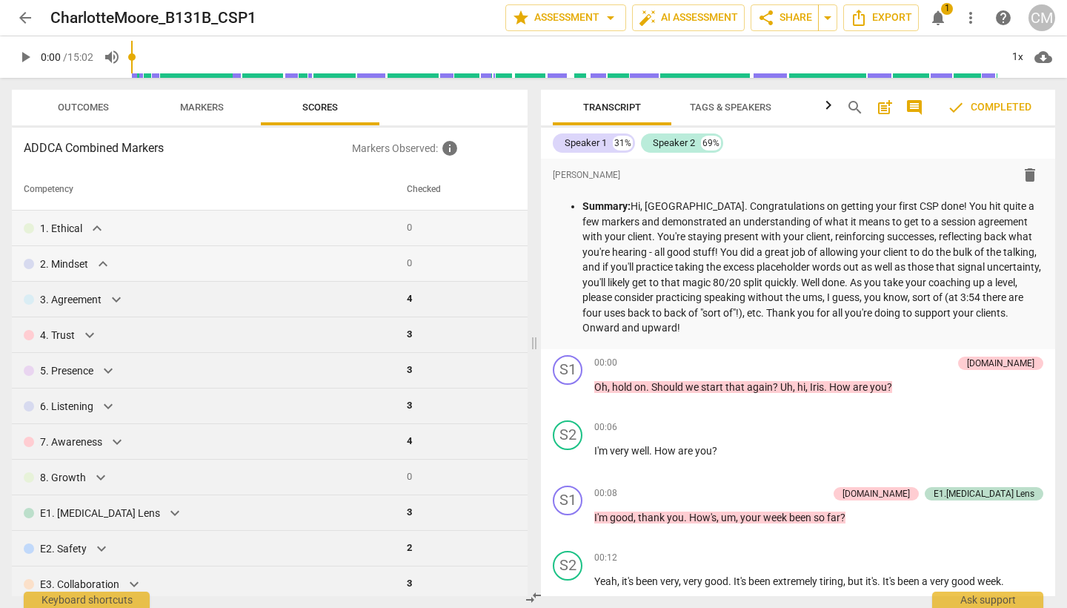
scroll to position [0, 0]
click at [30, 25] on span "arrow_back" at bounding box center [25, 18] width 18 height 18
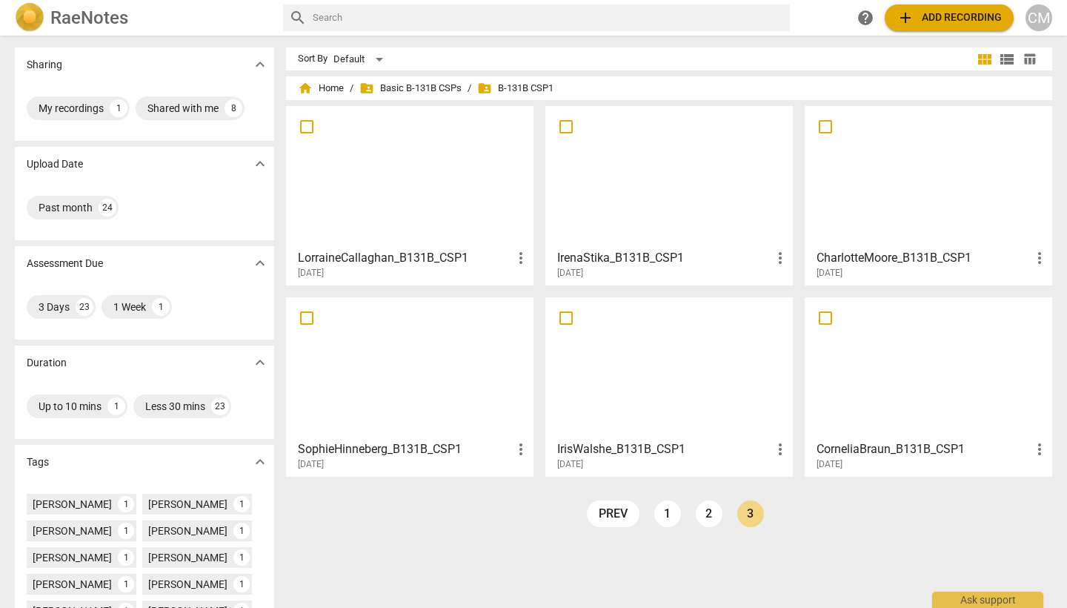
click at [630, 255] on h3 "IrenaStika_B131B_CSP1" at bounding box center [664, 258] width 214 height 18
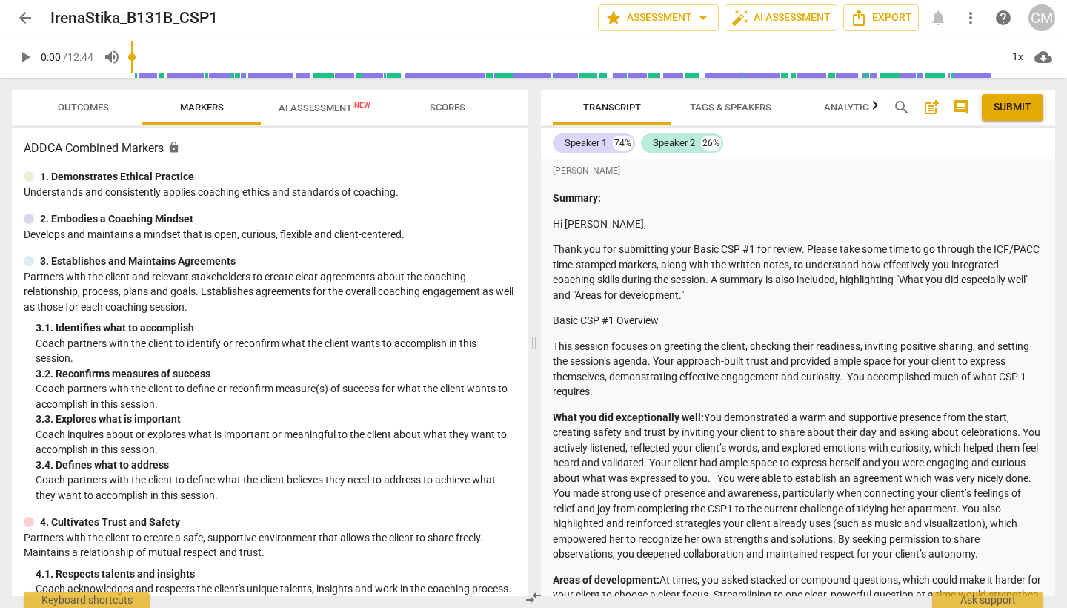
click at [453, 111] on span "Scores" at bounding box center [448, 107] width 36 height 11
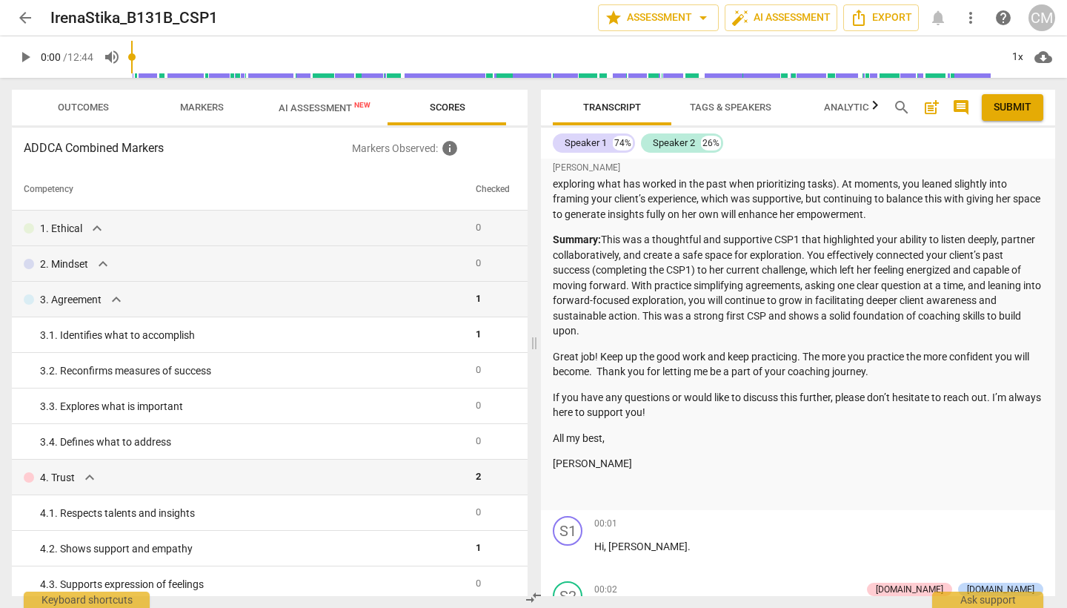
scroll to position [473, 0]
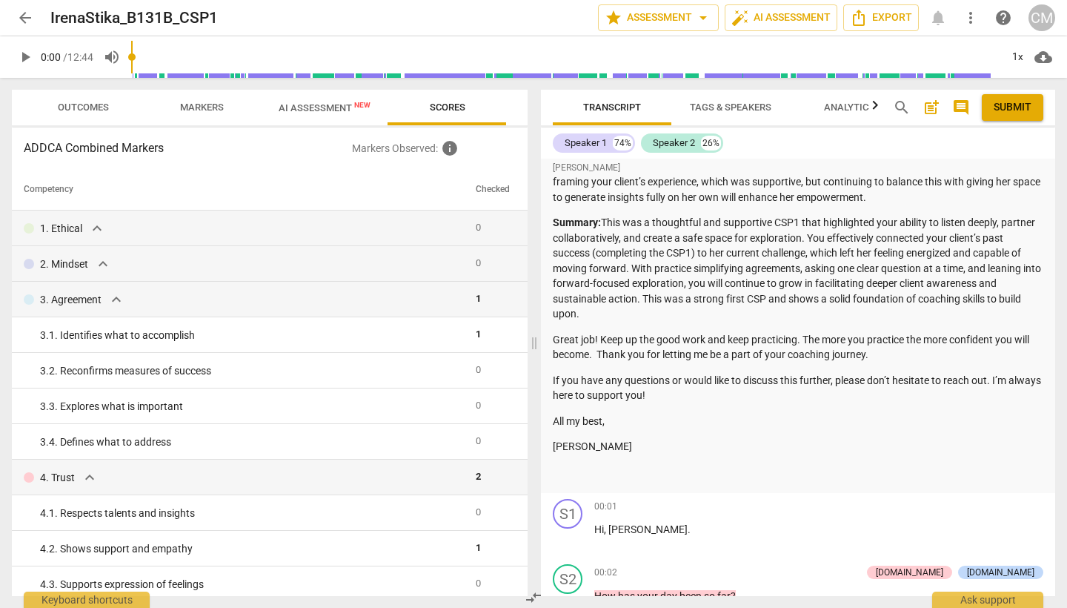
click at [30, 21] on span "arrow_back" at bounding box center [25, 18] width 18 height 18
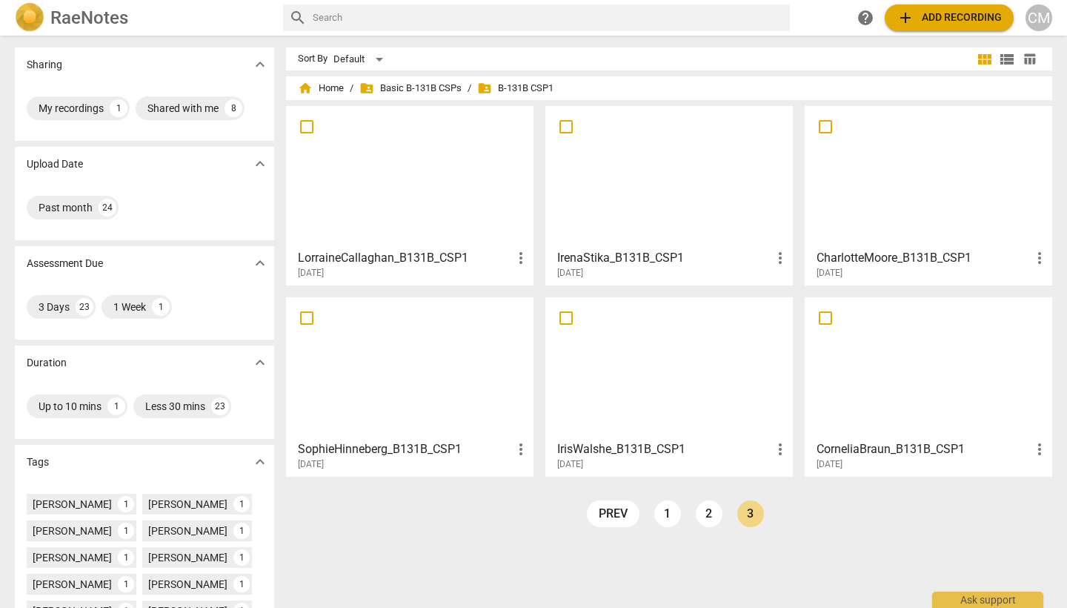
click at [397, 256] on h3 "LorraineCallaghan_B131B_CSP1" at bounding box center [405, 258] width 214 height 18
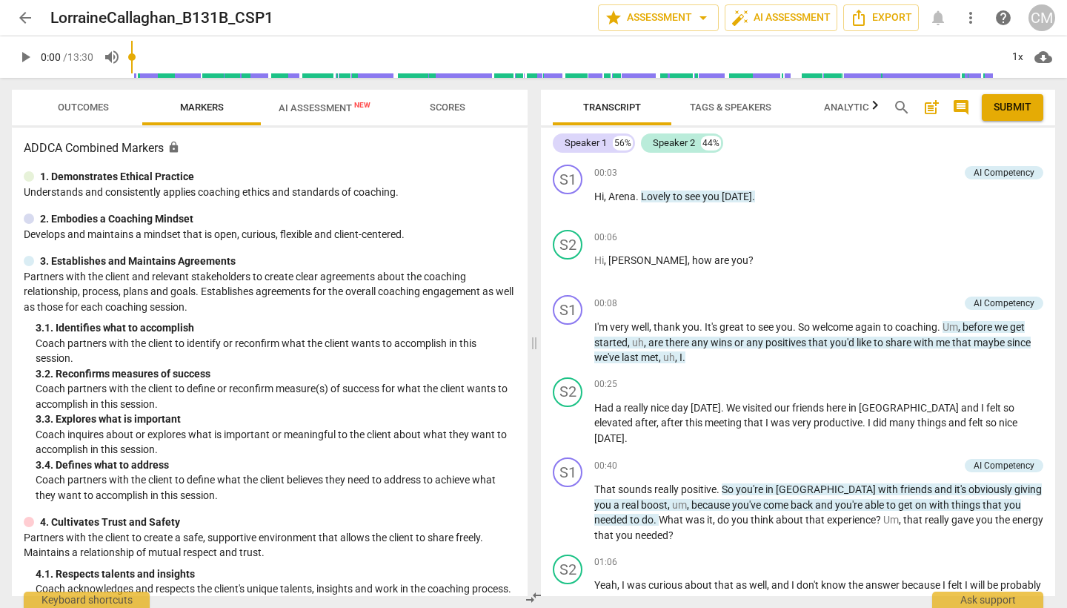
click at [458, 115] on span "Scores" at bounding box center [447, 108] width 71 height 20
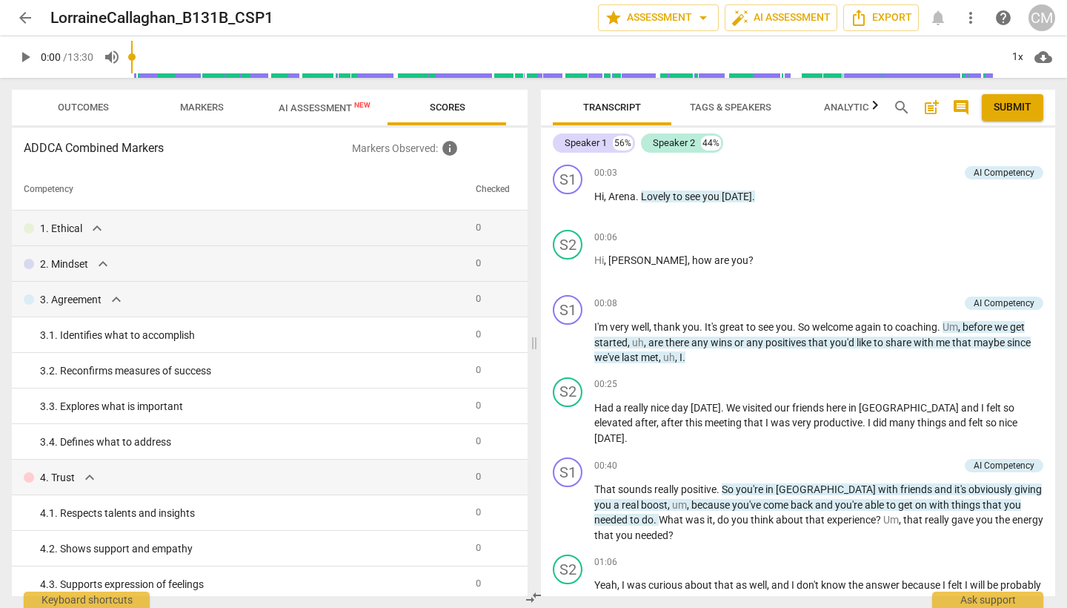
click at [20, 11] on span "arrow_back" at bounding box center [25, 18] width 18 height 18
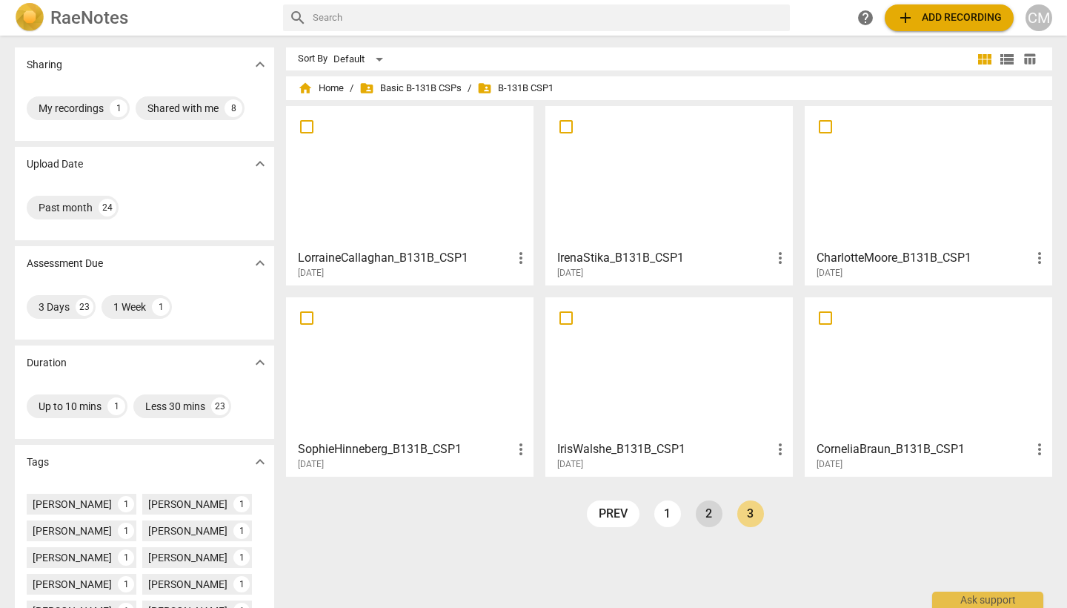
click at [711, 512] on link "2" at bounding box center [709, 513] width 27 height 27
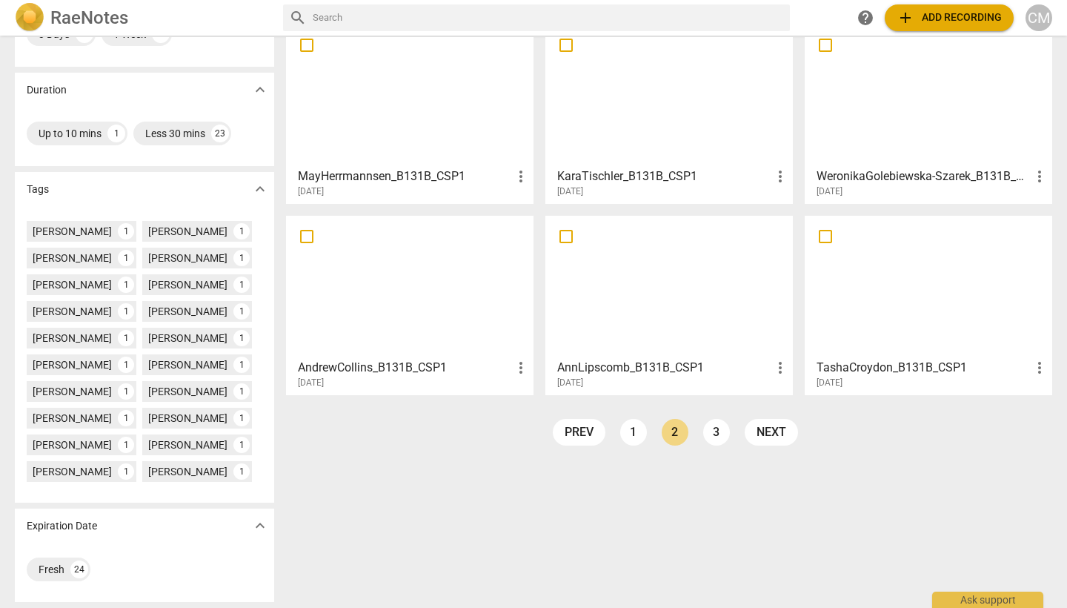
scroll to position [273, 0]
click at [882, 372] on h3 "TashaCroydon_B131B_CSP1" at bounding box center [923, 368] width 214 height 18
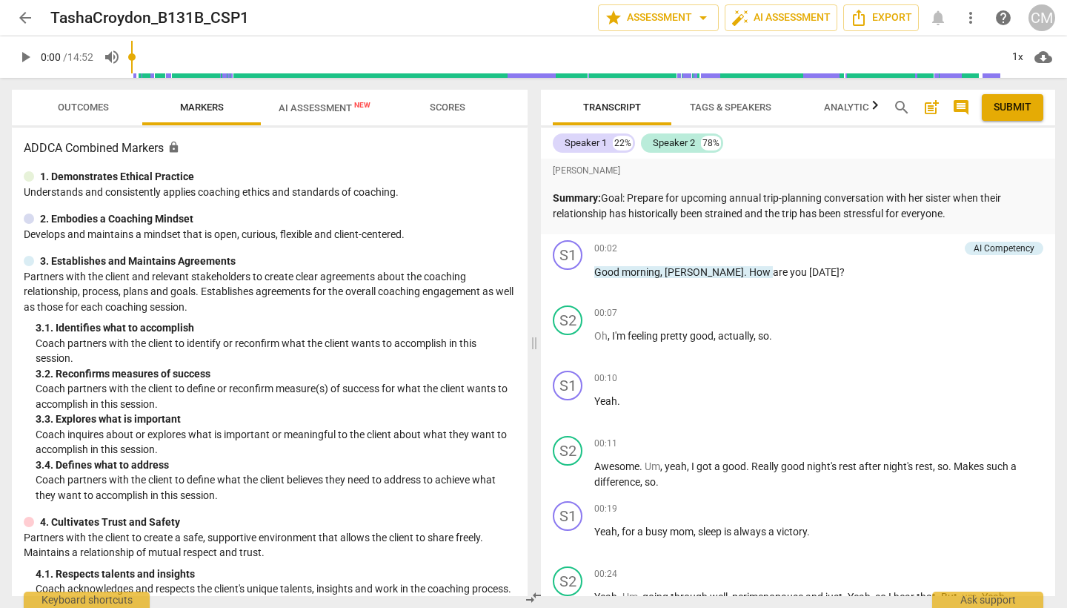
click at [458, 108] on span "Scores" at bounding box center [448, 107] width 36 height 11
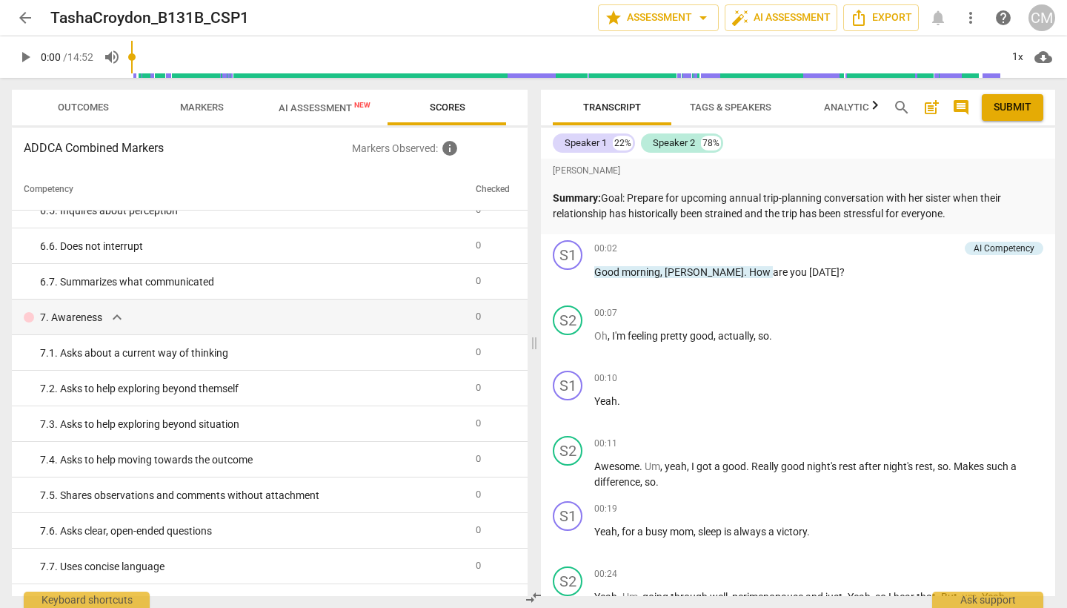
scroll to position [865, 0]
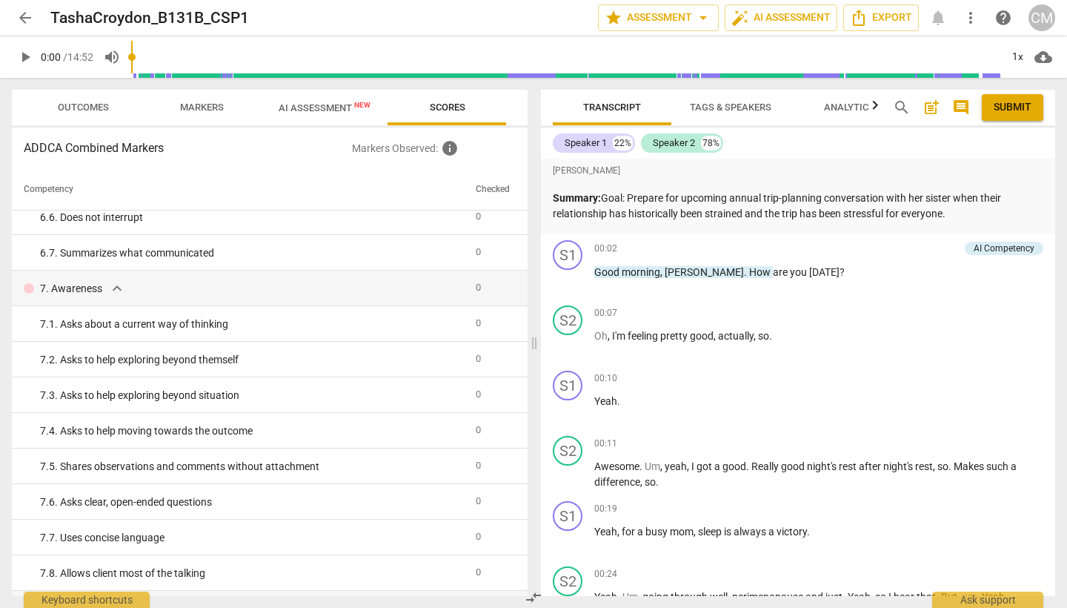
click at [25, 16] on span "arrow_back" at bounding box center [25, 18] width 18 height 18
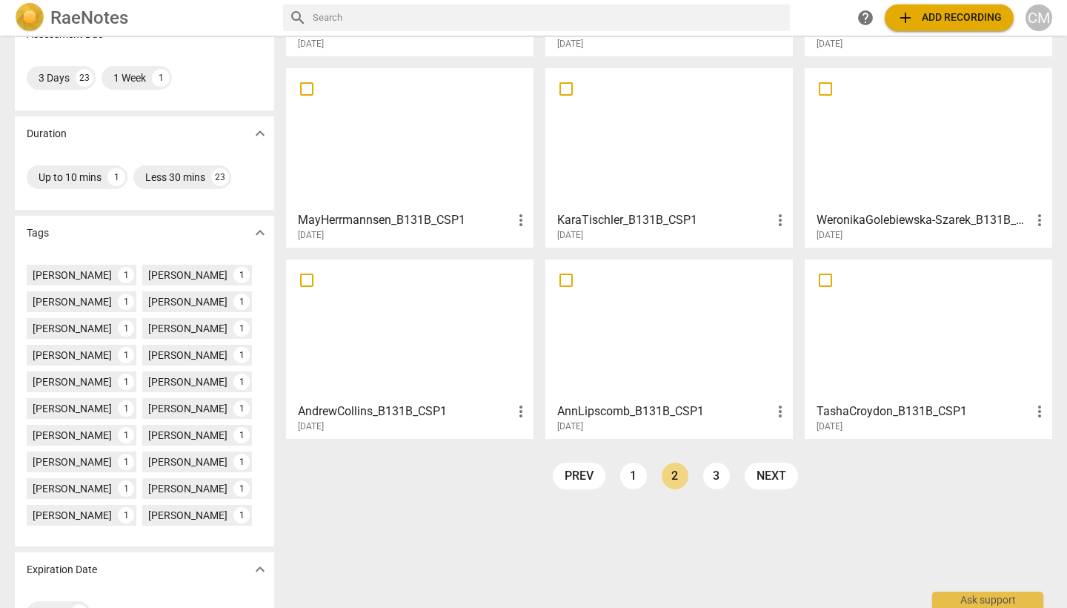
scroll to position [236, 0]
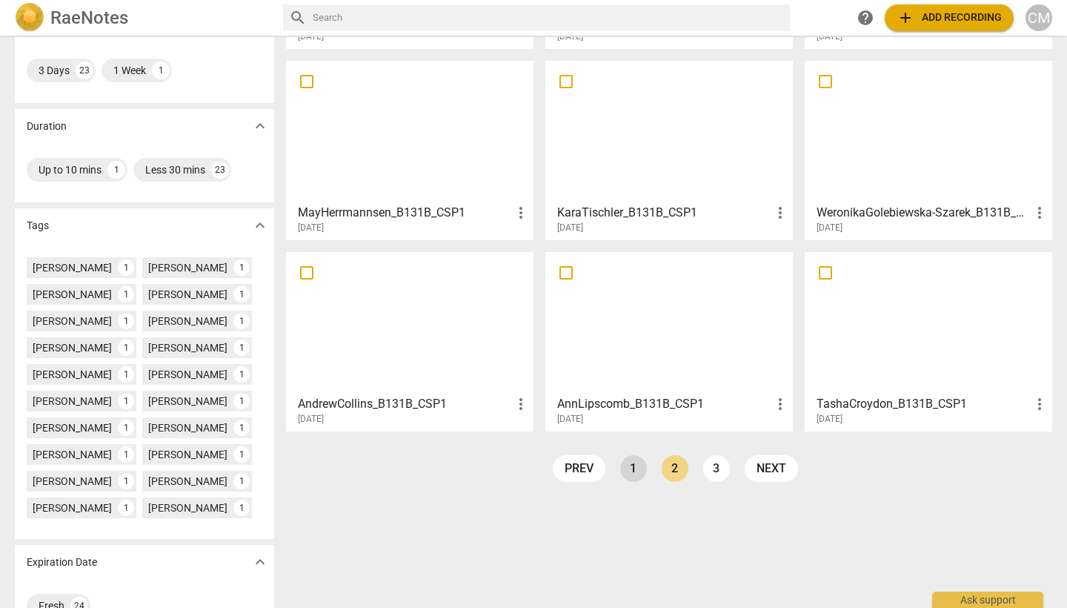
click at [630, 471] on link "1" at bounding box center [633, 468] width 27 height 27
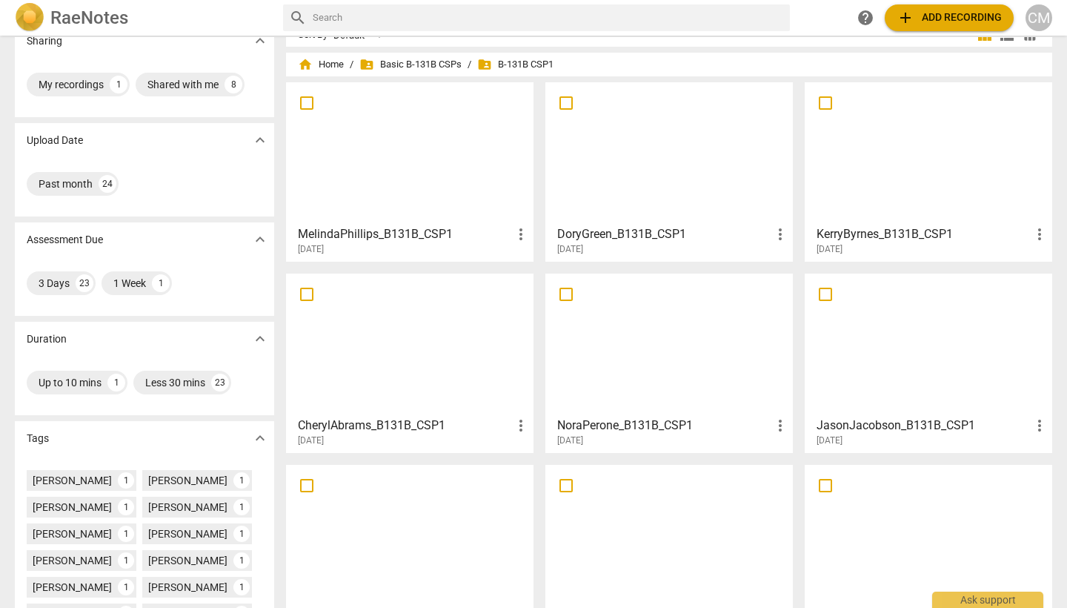
scroll to position [25, 0]
click at [636, 236] on h3 "DoryGreen_B131B_CSP1" at bounding box center [664, 233] width 214 height 18
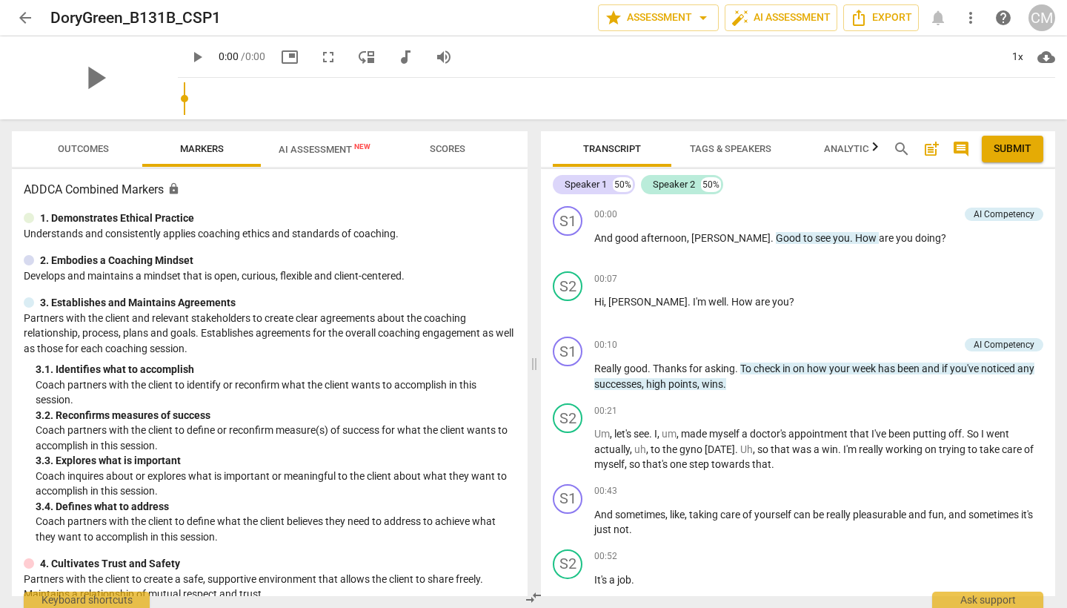
click at [445, 148] on span "Scores" at bounding box center [448, 148] width 36 height 11
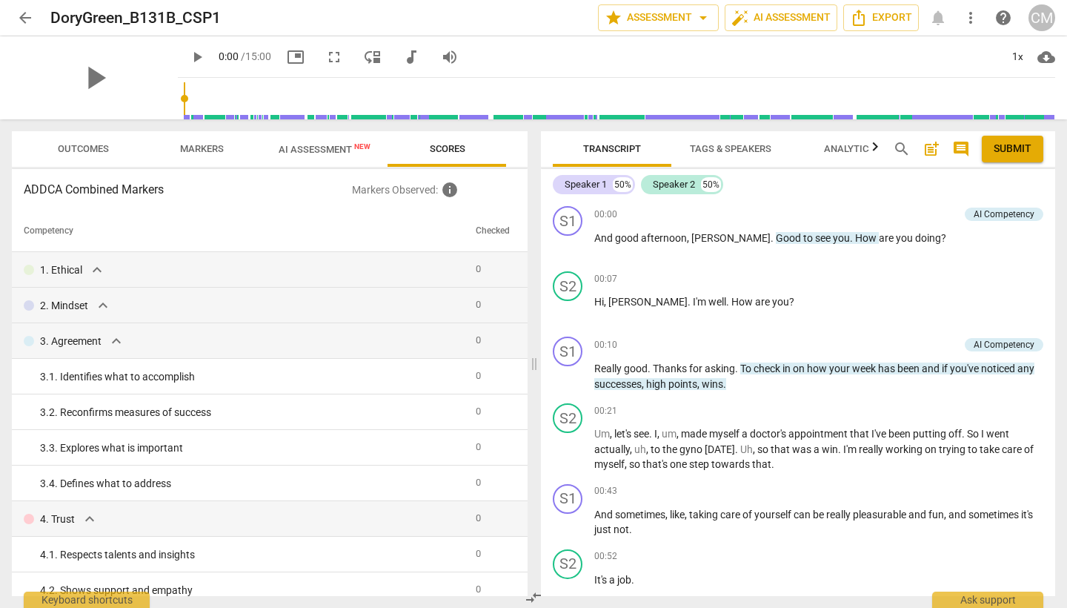
click at [30, 16] on span "arrow_back" at bounding box center [25, 18] width 18 height 18
